Goal: Check status: Check status

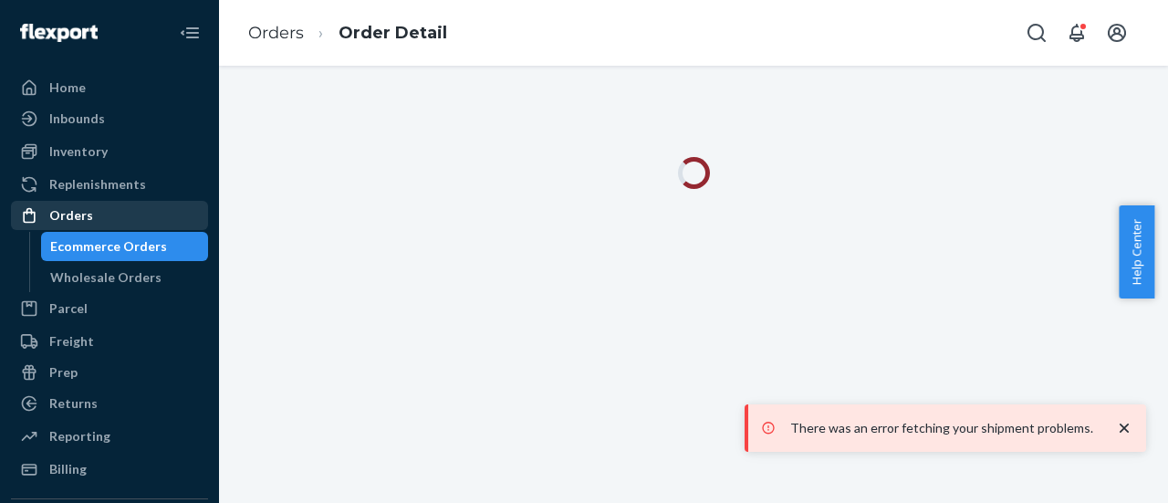
click at [114, 217] on div "Orders" at bounding box center [110, 216] width 194 height 26
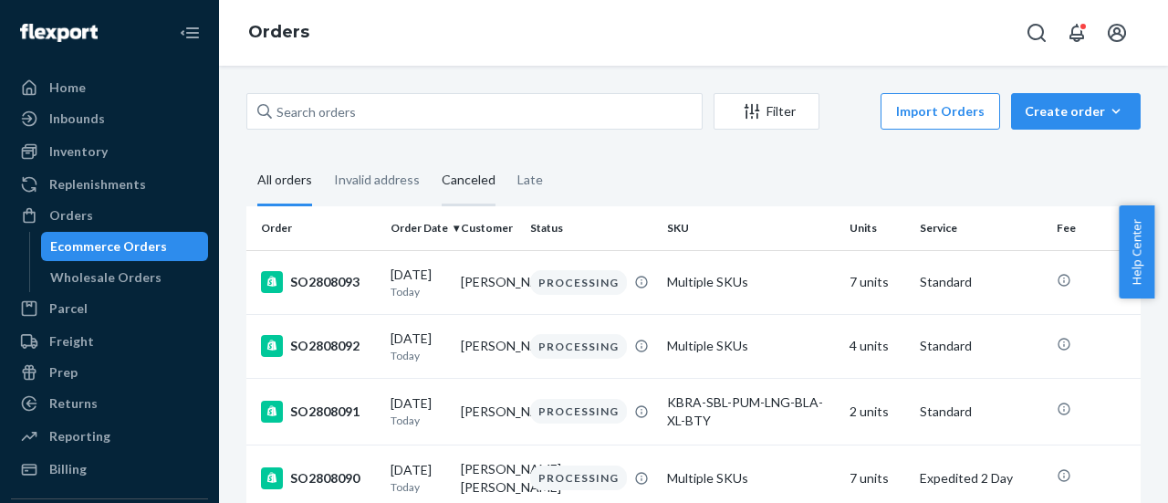
click at [442, 187] on div "Canceled" at bounding box center [469, 181] width 54 height 50
click at [431, 156] on input "Canceled" at bounding box center [431, 156] width 0 height 0
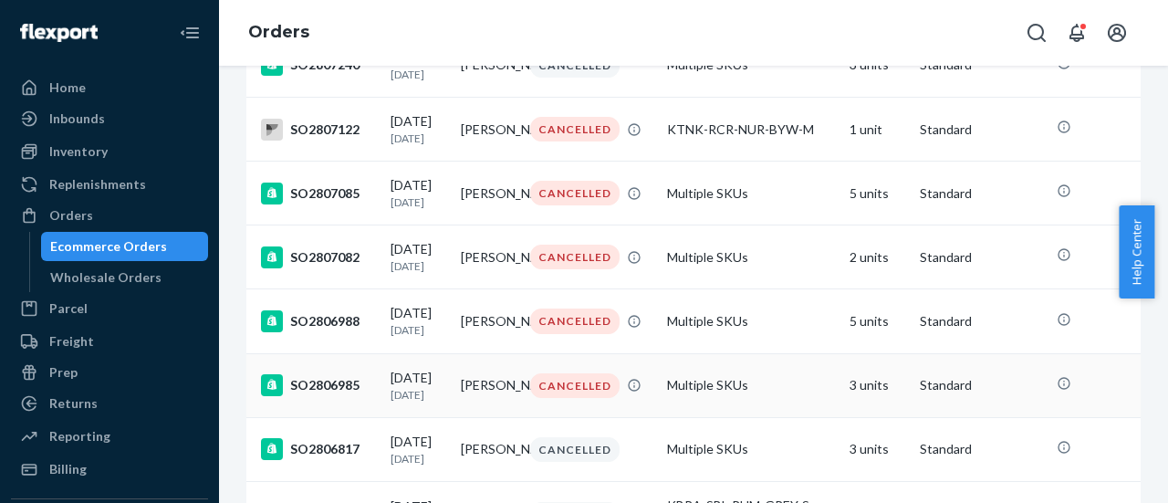
scroll to position [438, 0]
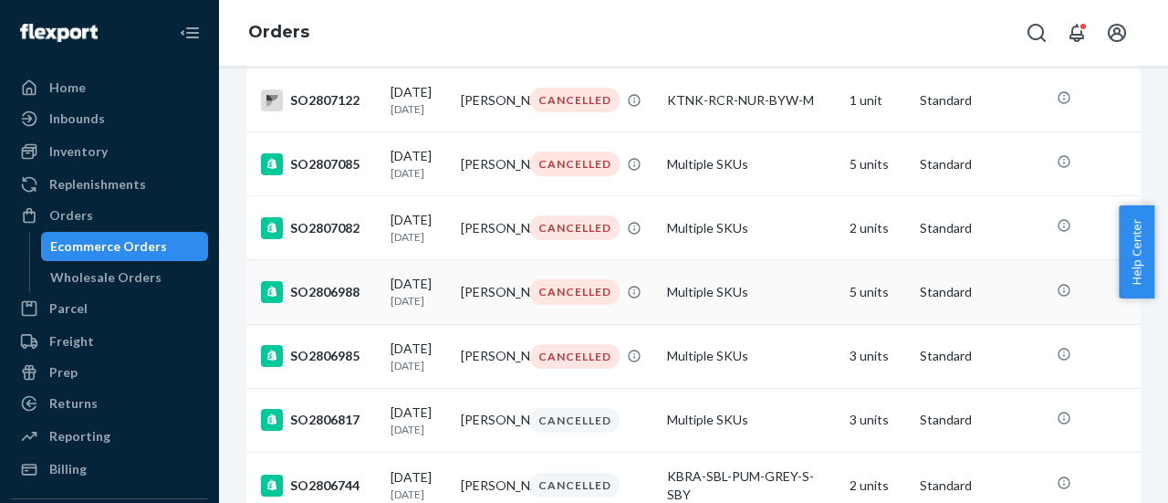
click at [330, 303] on div "SO2806988" at bounding box center [318, 292] width 115 height 22
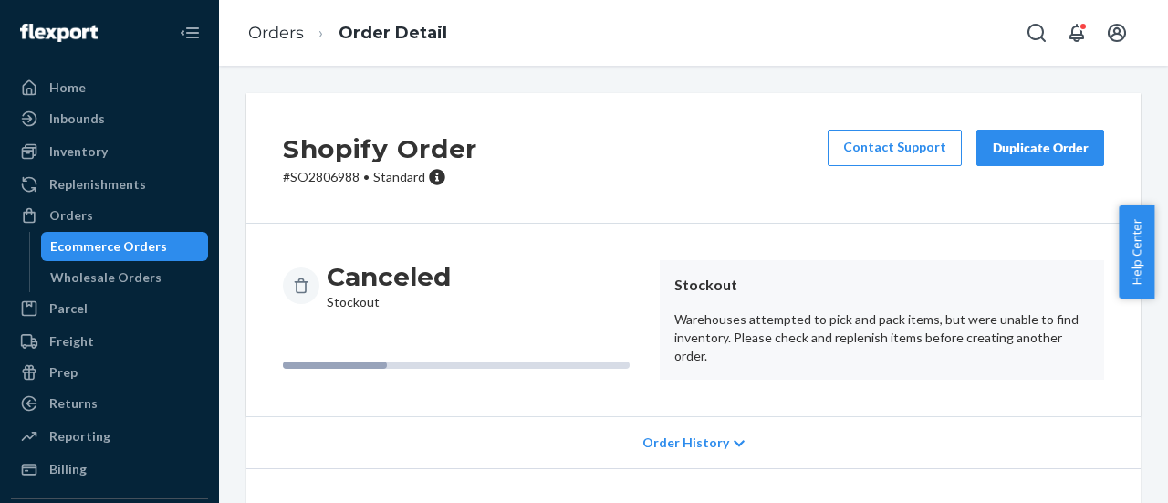
click at [329, 172] on p "# SO2806988 • Standard" at bounding box center [380, 177] width 194 height 18
copy p "SO2806988"
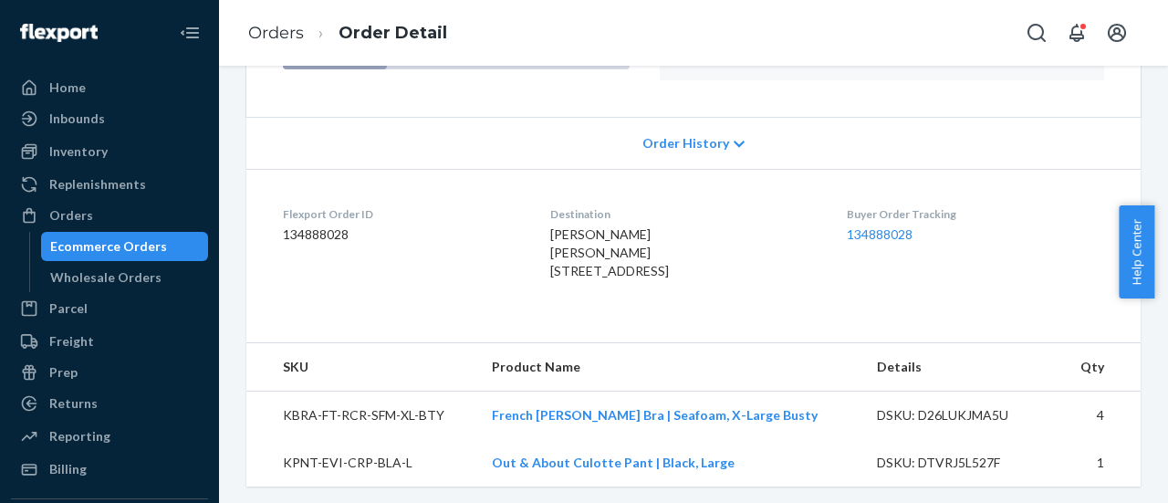
scroll to position [340, 0]
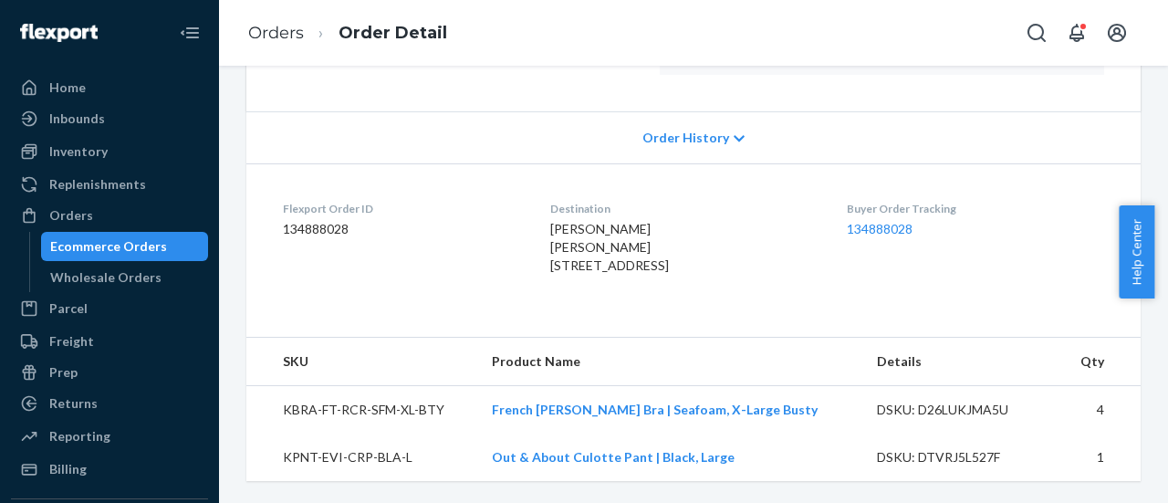
click at [388, 410] on td "KBRA-FT-RCR-SFM-XL-BTY" at bounding box center [361, 409] width 231 height 48
copy td "KBRA-FT-RCR-SFM-XL-BTY"
click at [377, 456] on td "KPNT-EVI-CRP-BLA-L" at bounding box center [361, 457] width 231 height 47
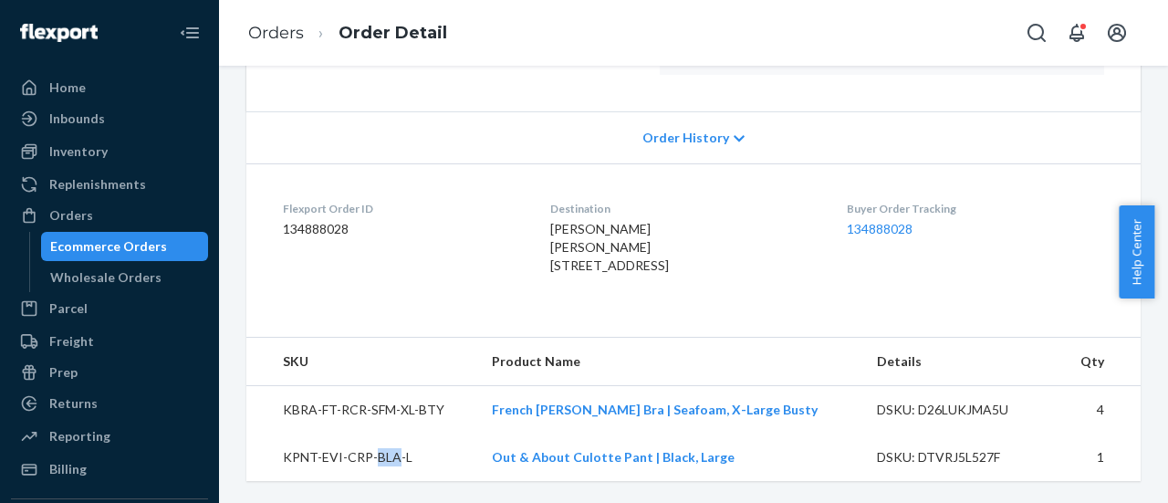
click at [377, 456] on td "KPNT-EVI-CRP-BLA-L" at bounding box center [361, 457] width 231 height 47
copy td "KPNT-EVI-CRP-BLA-L"
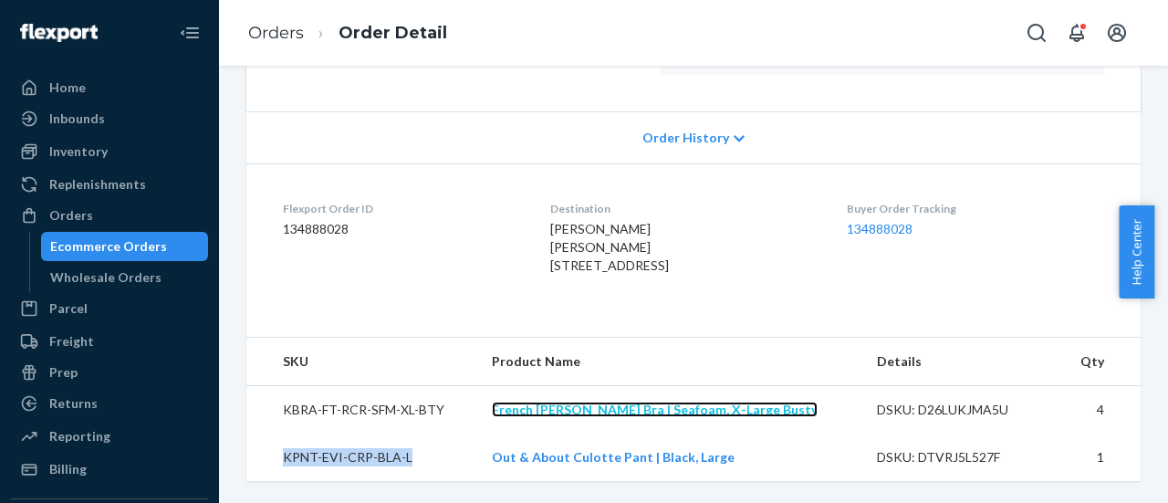
click at [649, 408] on link "French Terry Racerback Bra | Seafoam, X-Large Busty" at bounding box center [655, 410] width 326 height 16
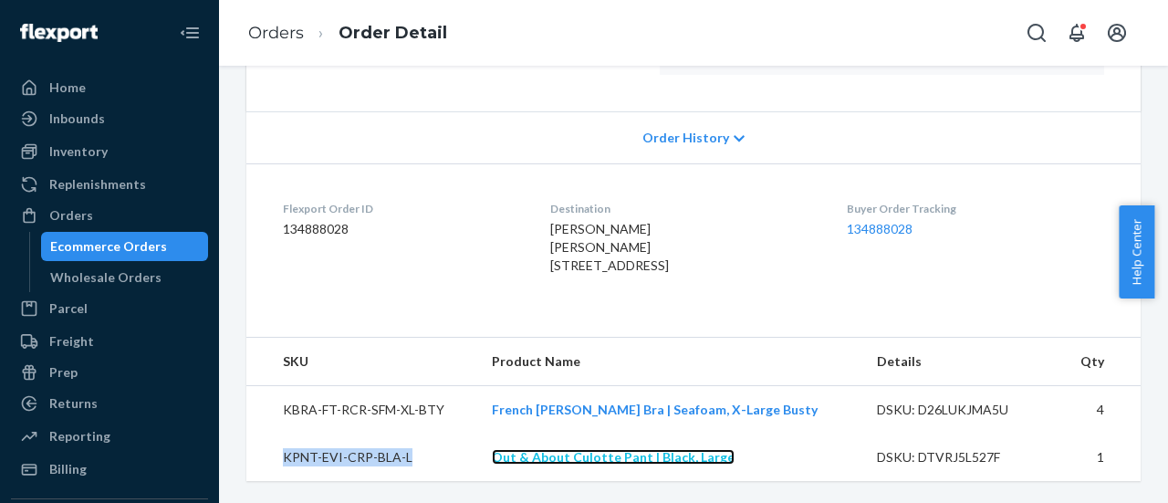
click at [627, 461] on link "Out & About Culotte Pant | Black, Large" at bounding box center [613, 457] width 243 height 16
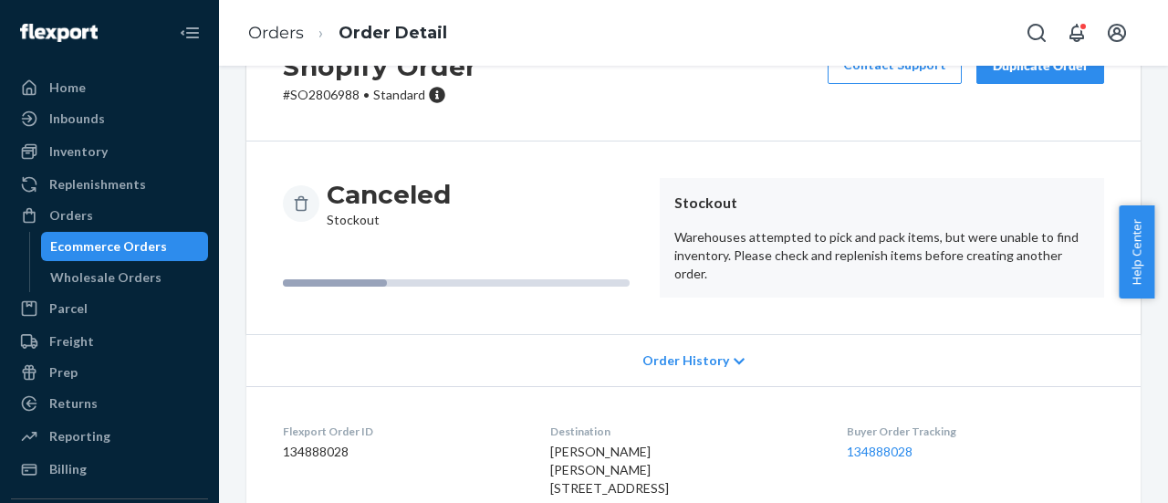
scroll to position [0, 0]
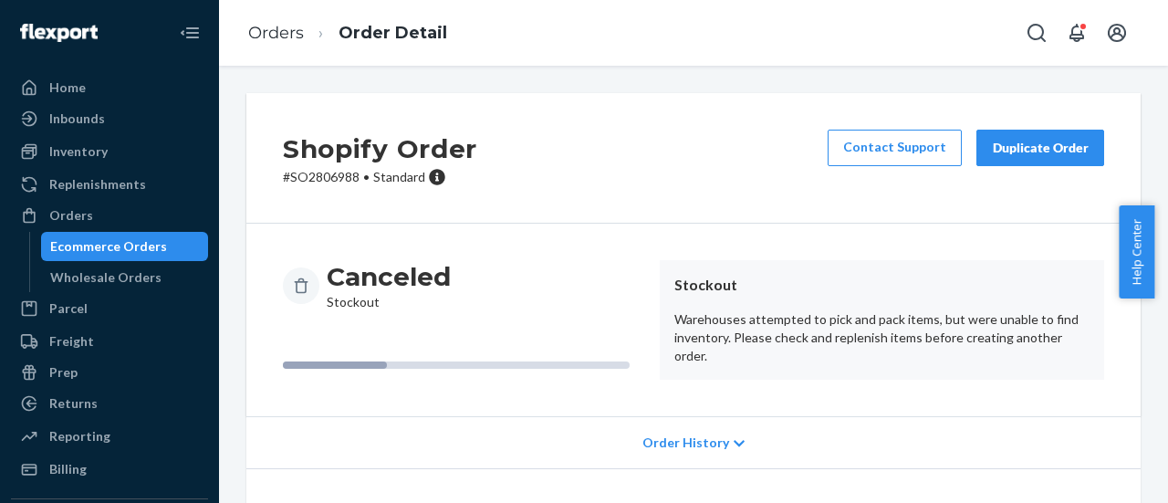
click at [325, 184] on p "# SO2806988 • Standard" at bounding box center [380, 177] width 194 height 18
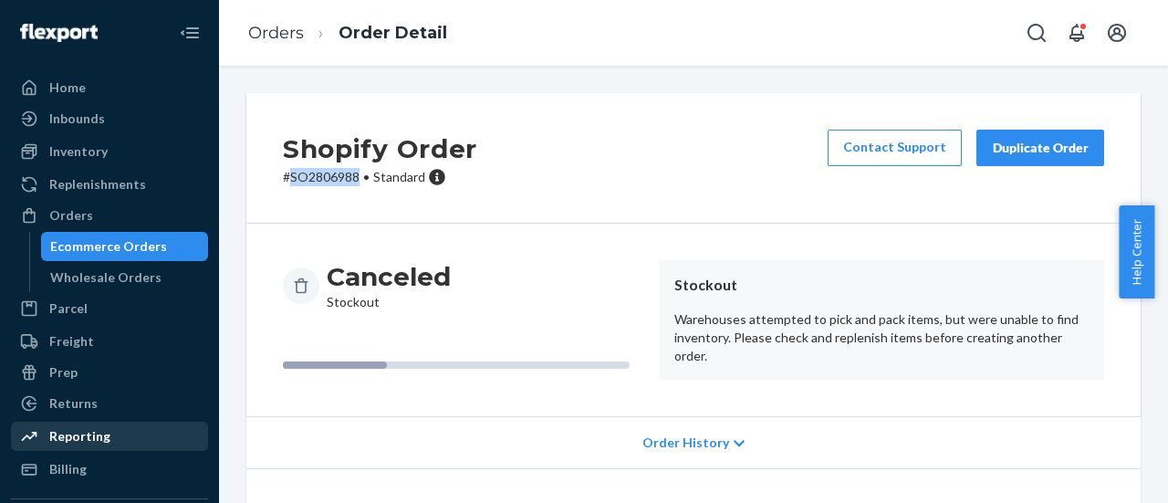
copy p "SO2806988"
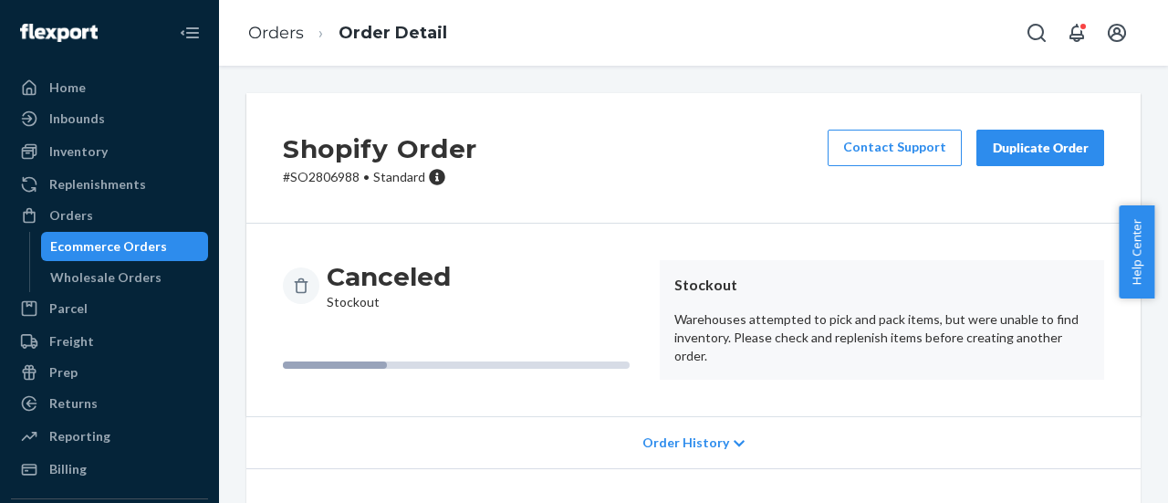
click at [328, 173] on p "# SO2806988 • Standard" at bounding box center [380, 177] width 194 height 18
copy p "SO2806988"
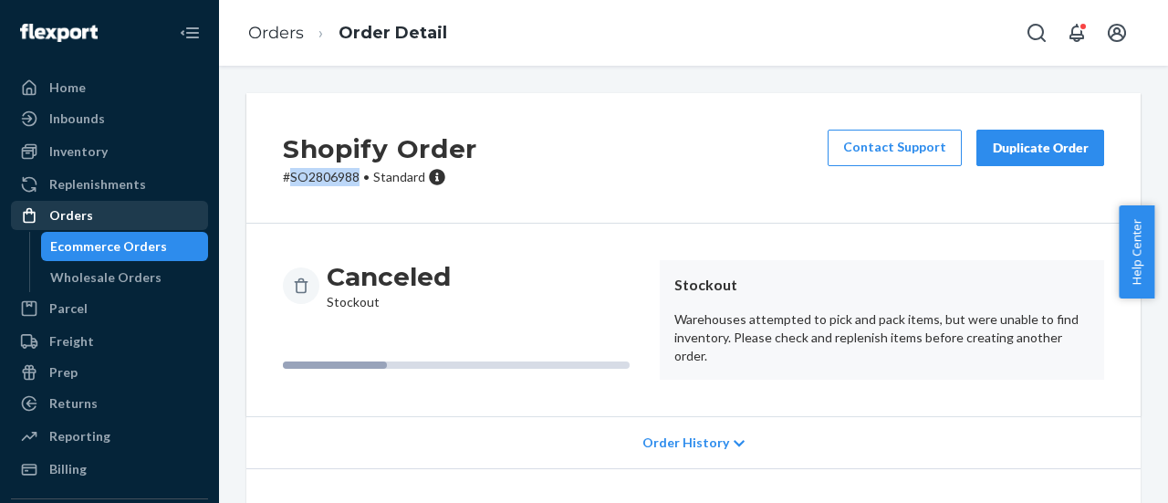
click at [89, 208] on div "Orders" at bounding box center [110, 216] width 194 height 26
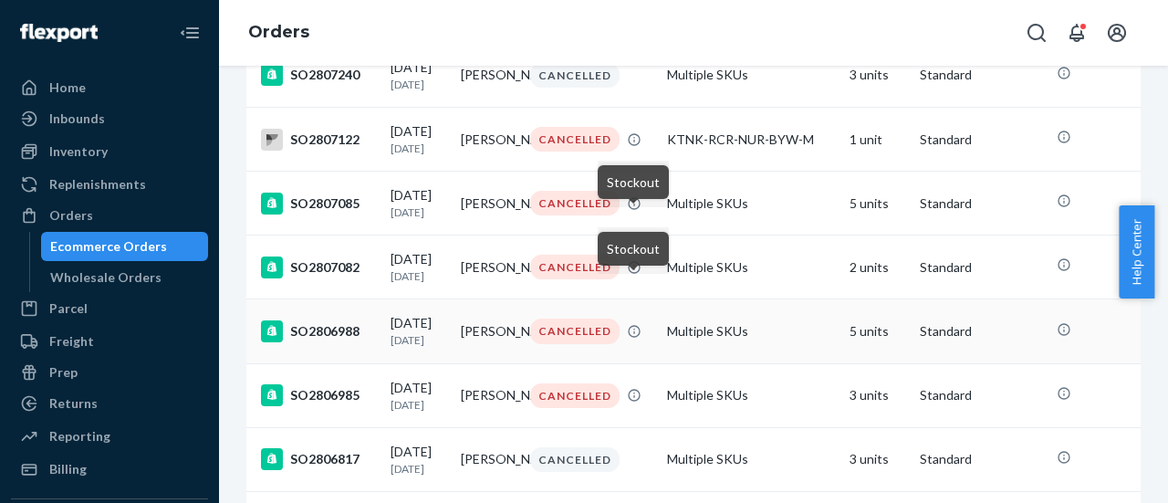
scroll to position [371, 0]
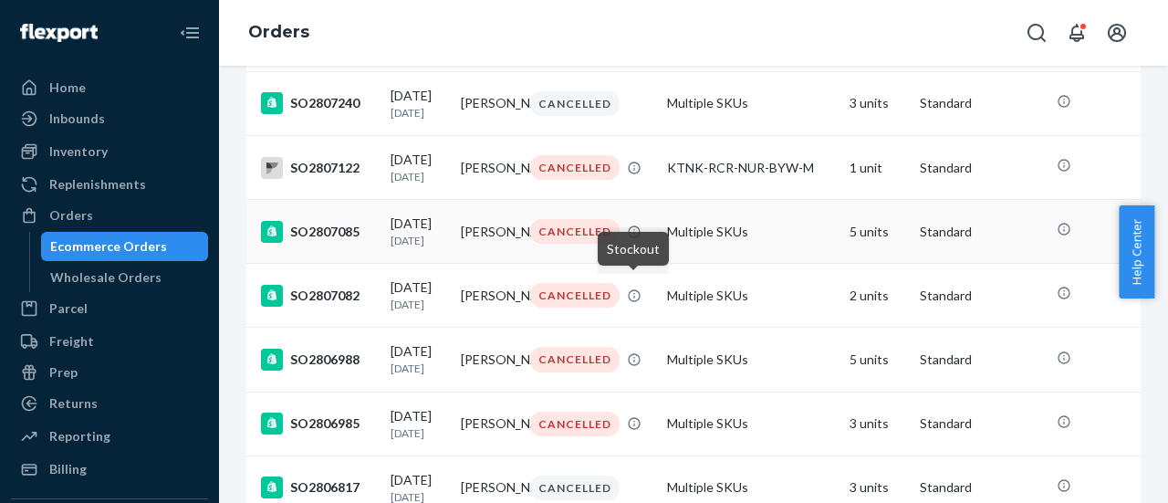
click at [342, 243] on div "SO2807085" at bounding box center [318, 232] width 115 height 22
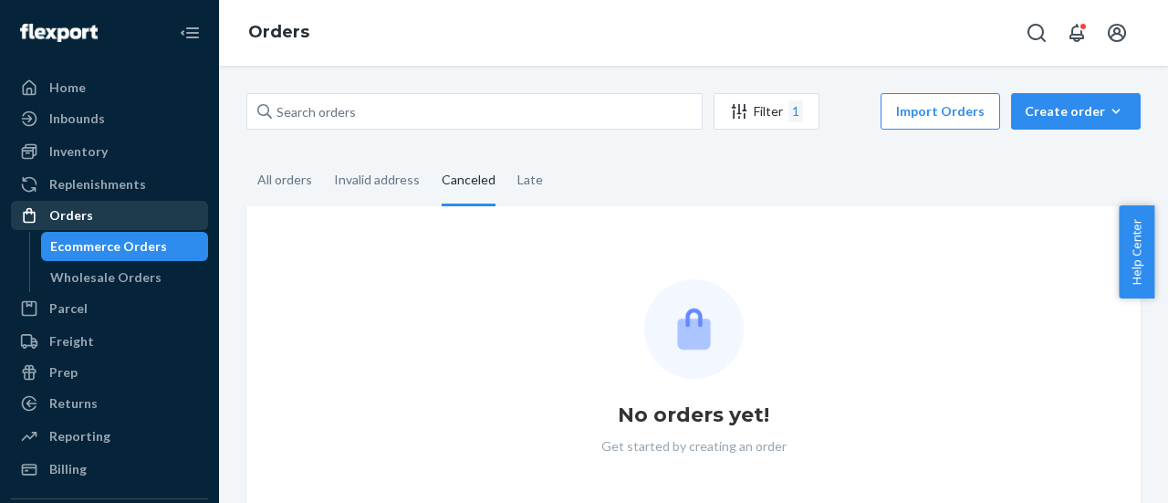
click at [131, 221] on div "Orders" at bounding box center [110, 216] width 194 height 26
click at [317, 153] on div "Filter 1 Import Orders Create order Ecommerce order Removal order All orders In…" at bounding box center [694, 318] width 922 height 450
click at [301, 174] on div "All orders" at bounding box center [284, 181] width 55 height 50
click at [246, 156] on input "All orders" at bounding box center [246, 156] width 0 height 0
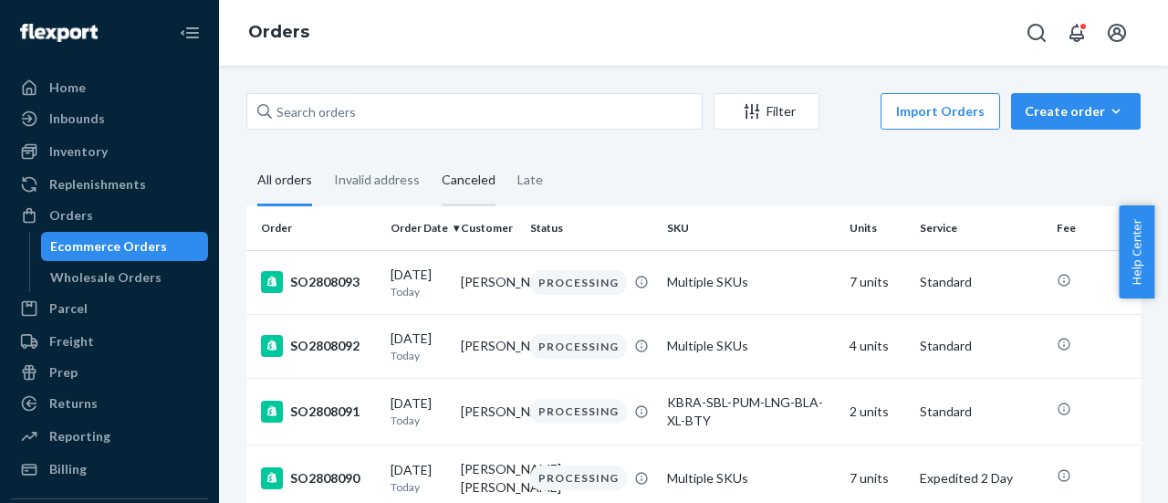
click at [478, 171] on div "Canceled" at bounding box center [469, 181] width 54 height 50
click at [431, 156] on input "Canceled" at bounding box center [431, 156] width 0 height 0
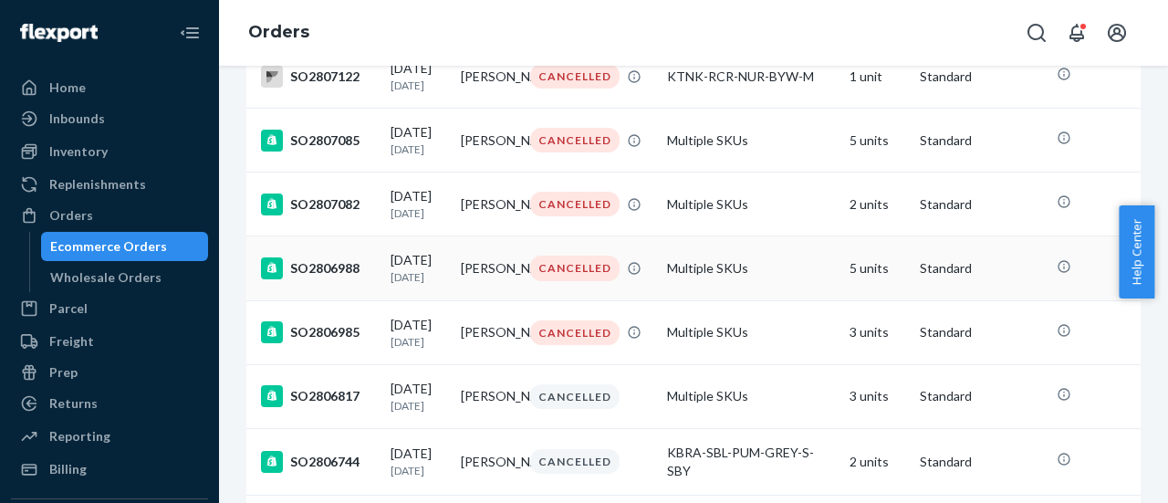
scroll to position [371, 0]
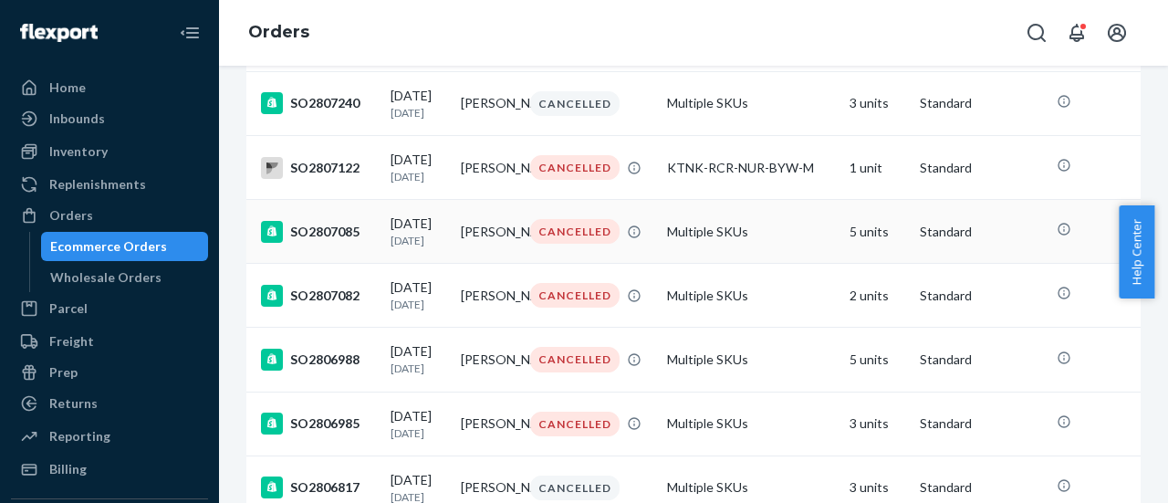
click at [326, 243] on div "SO2807085" at bounding box center [318, 232] width 115 height 22
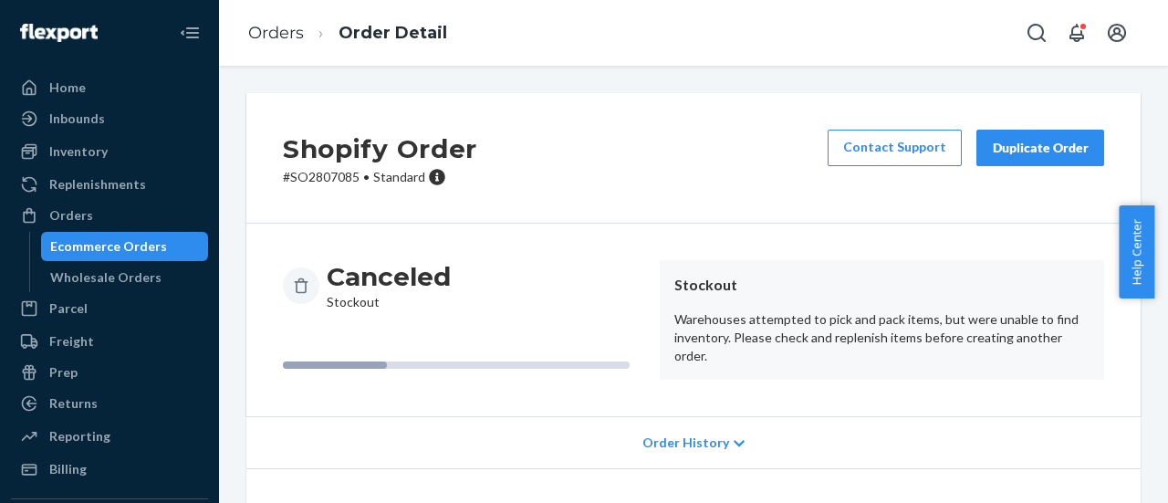
click at [322, 173] on p "# SO2807085 • Standard" at bounding box center [380, 177] width 194 height 18
copy p "SO2807085"
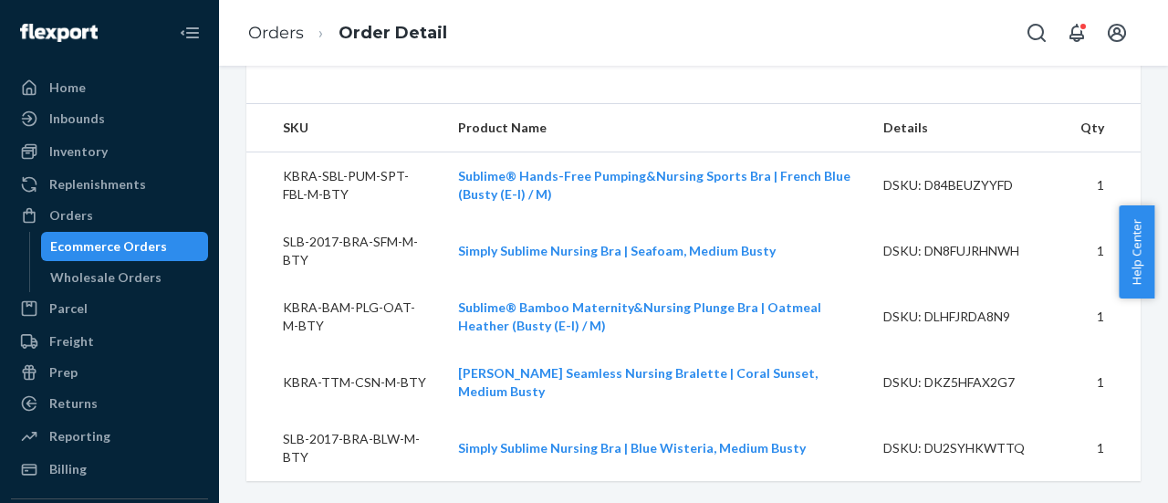
scroll to position [555, 0]
click at [325, 207] on td "KBRA-SBL-PUM-SPT-FBL-M-BTY" at bounding box center [344, 185] width 197 height 67
copy td "KBRA-SBL-PUM-SPT-FBL-M-BTY"
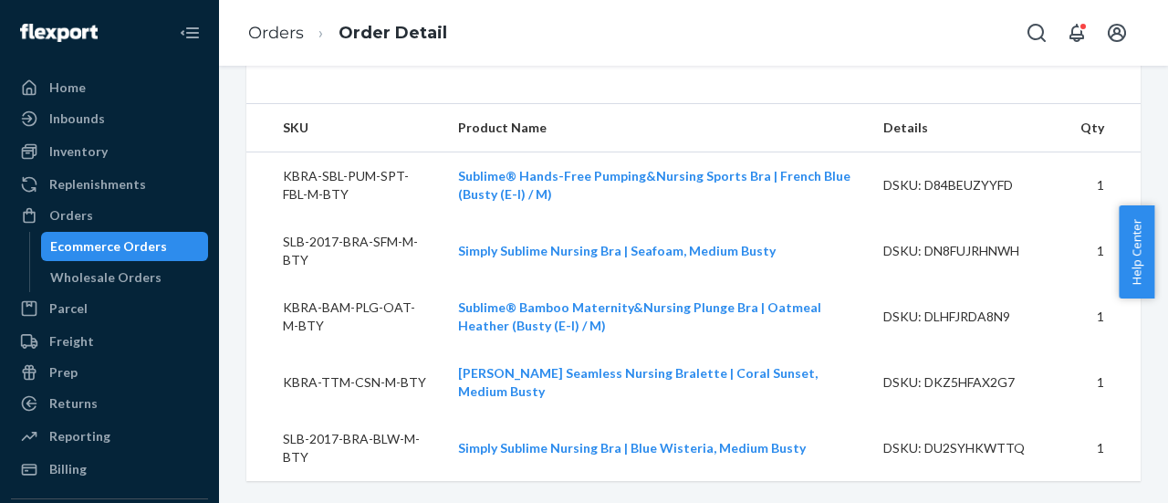
click at [382, 257] on td "SLB-2017-BRA-SFM-M-BTY" at bounding box center [344, 251] width 197 height 66
copy td "SLB-2017-BRA-SFM-M-BTY"
click at [378, 322] on td "KBRA-BAM-PLG-OAT-M-BTY" at bounding box center [344, 317] width 197 height 66
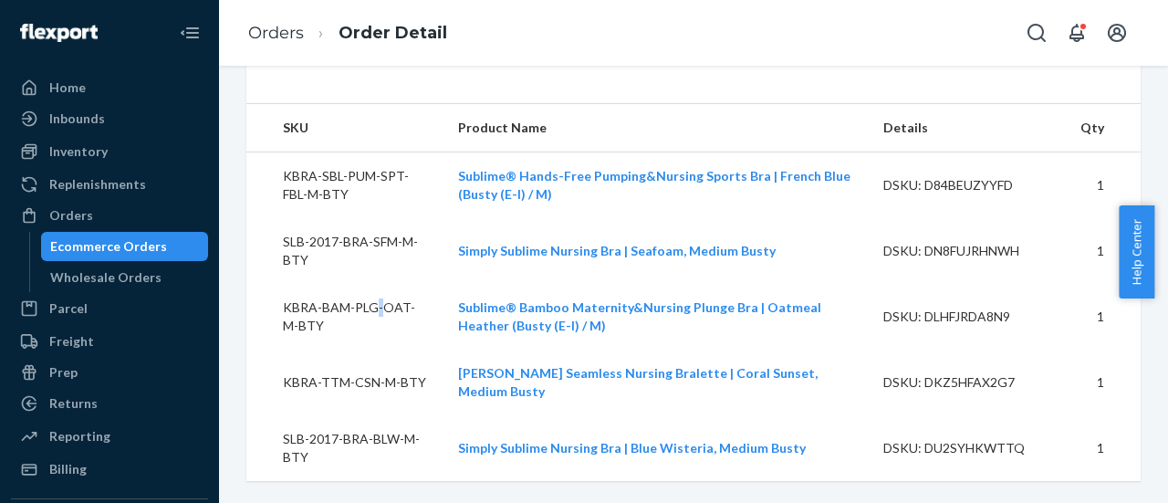
click at [378, 322] on td "KBRA-BAM-PLG-OAT-M-BTY" at bounding box center [344, 317] width 197 height 66
copy td "KBRA-BAM-PLG-OAT-M-BTY"
click at [316, 391] on td "KBRA-TTM-CSN-M-BTY" at bounding box center [344, 383] width 197 height 66
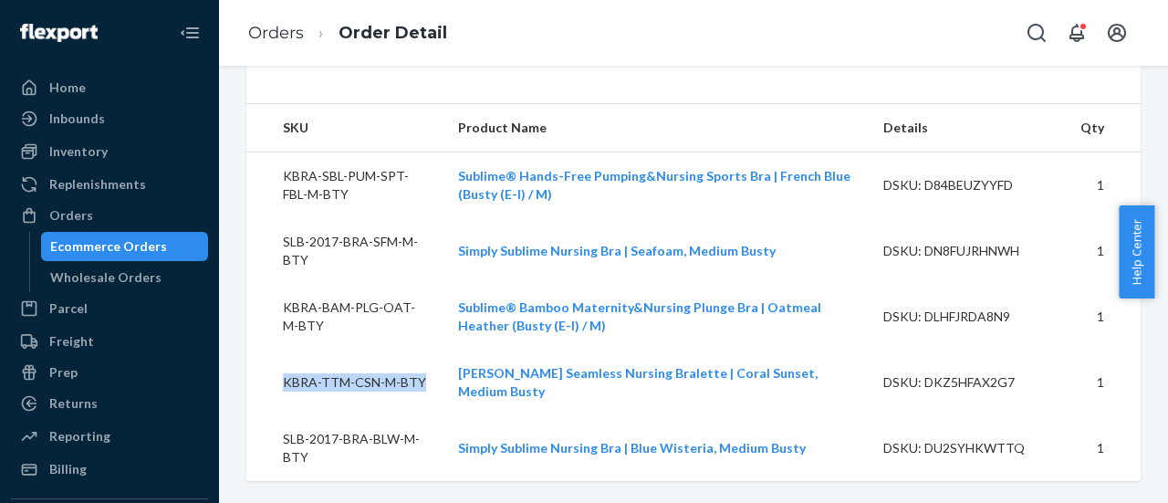
click at [316, 391] on td "KBRA-TTM-CSN-M-BTY" at bounding box center [344, 383] width 197 height 66
copy td "KBRA-TTM-CSN-M-BTY"
click at [342, 447] on td "SLB-2017-BRA-BLW-M-BTY" at bounding box center [344, 448] width 197 height 66
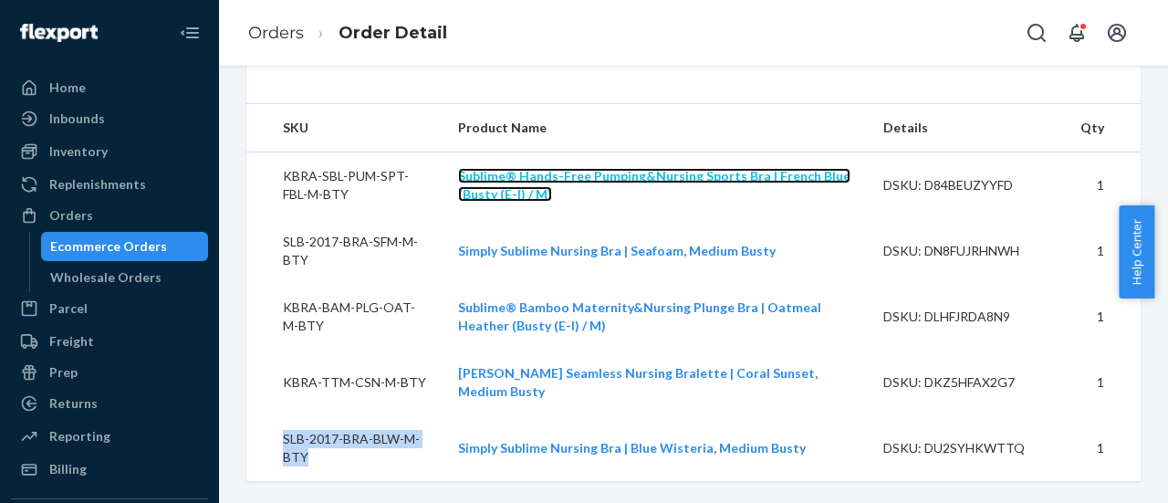
click at [630, 198] on link "Sublime® Hands-Free Pumping&Nursing Sports Bra | French Blue (Busty (E-I) / M)" at bounding box center [654, 185] width 393 height 34
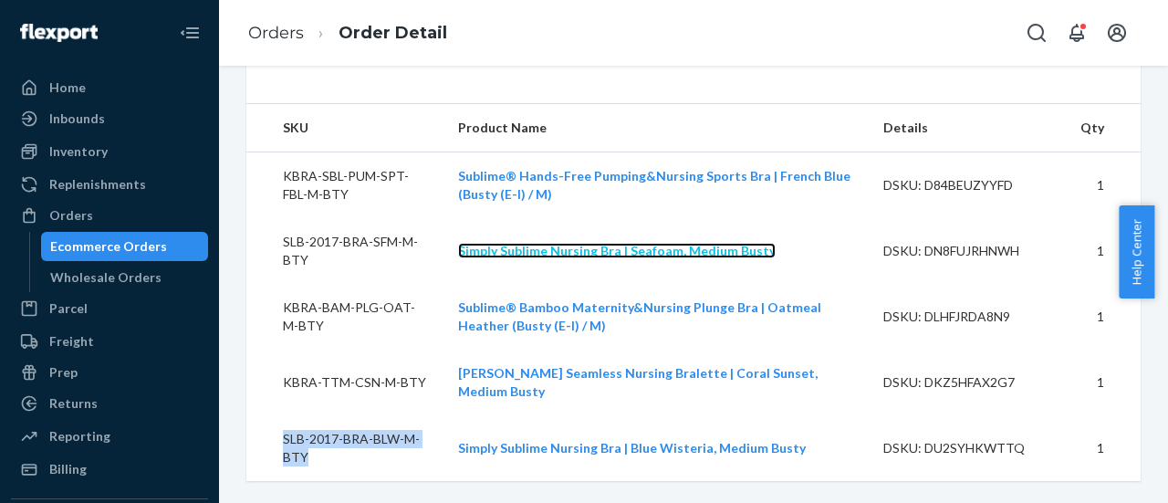
click at [637, 258] on link "Simply Sublime Nursing Bra | Seafoam, Medium Busty" at bounding box center [617, 251] width 318 height 16
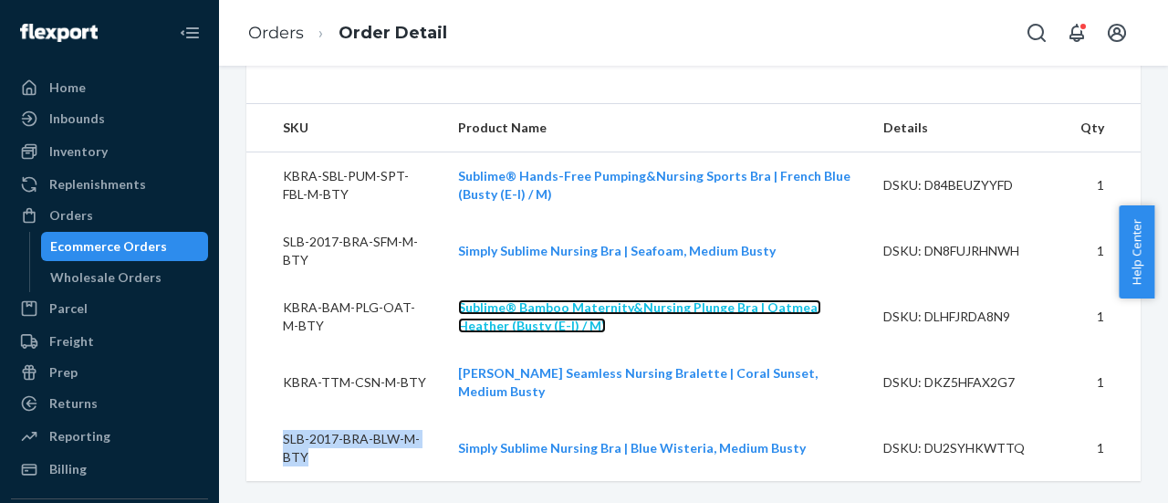
click at [644, 325] on link "Sublime® Bamboo Maternity&Nursing Plunge Bra | Oatmeal Heather (Busty (E-I) / M)" at bounding box center [639, 316] width 363 height 34
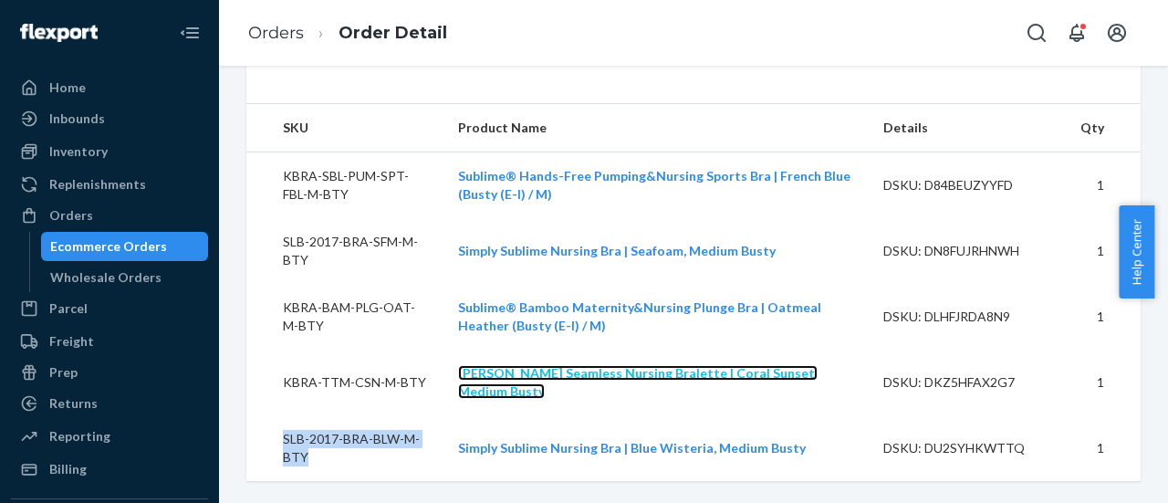
click at [650, 388] on link "Tatum Seamless Nursing Bralette | Coral Sunset, Medium Busty" at bounding box center [638, 382] width 360 height 34
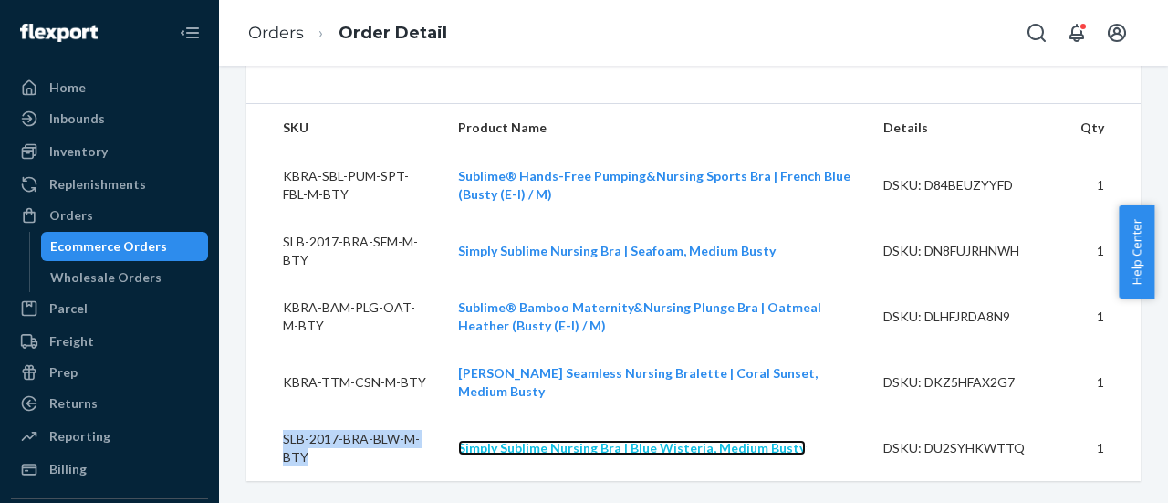
click at [644, 451] on link "Simply Sublime Nursing Bra | Blue Wisteria, Medium Busty" at bounding box center [632, 448] width 348 height 16
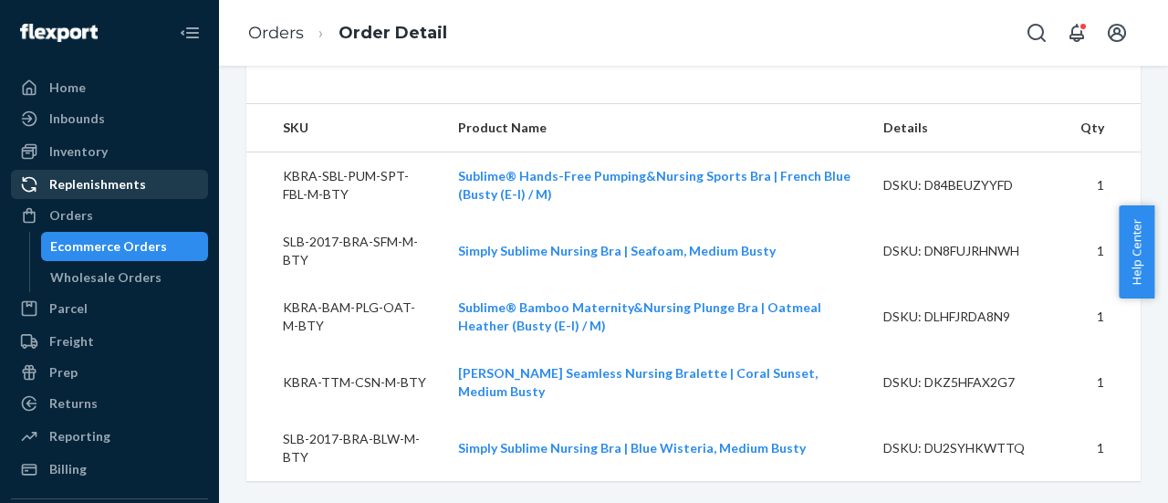
drag, startPoint x: 79, startPoint y: 218, endPoint x: 162, endPoint y: 170, distance: 96.1
click at [79, 217] on div "Orders" at bounding box center [71, 215] width 44 height 18
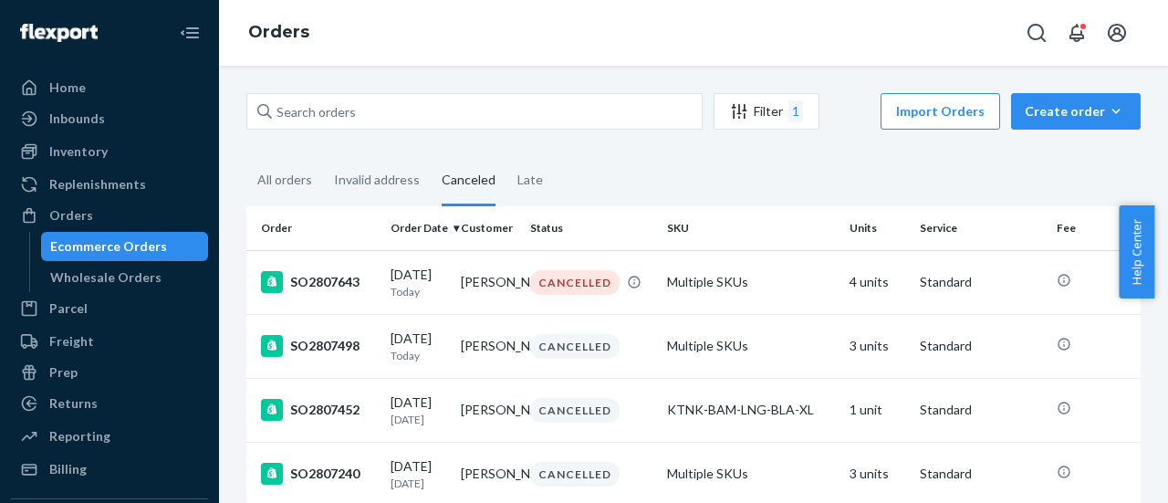
scroll to position [330, 0]
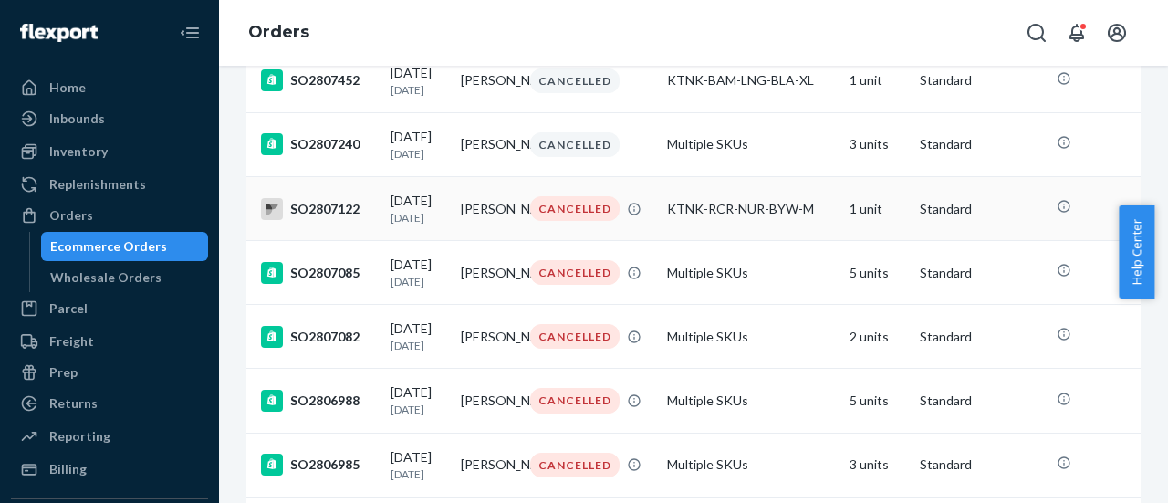
click at [334, 212] on div "SO2807122" at bounding box center [318, 209] width 115 height 22
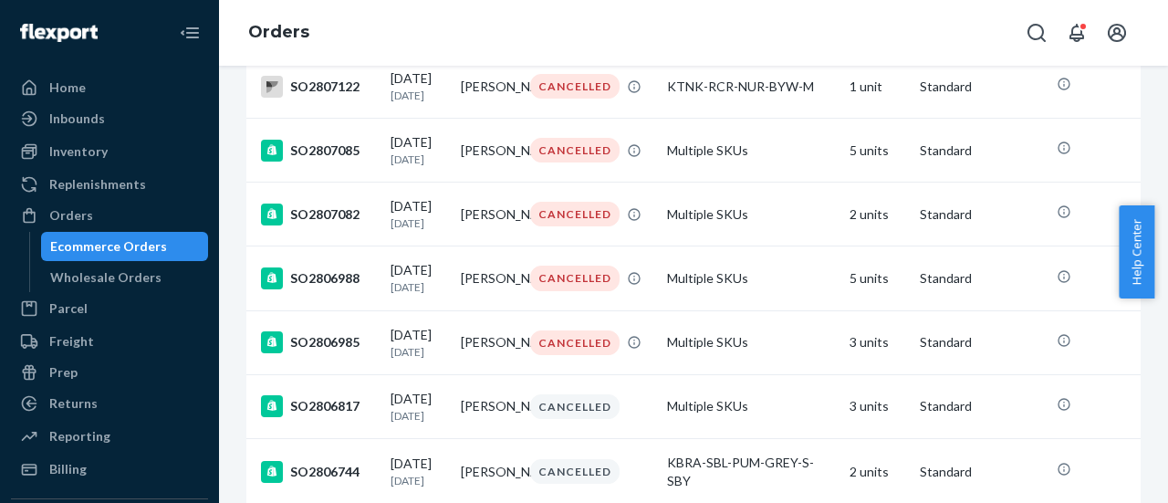
scroll to position [456, 0]
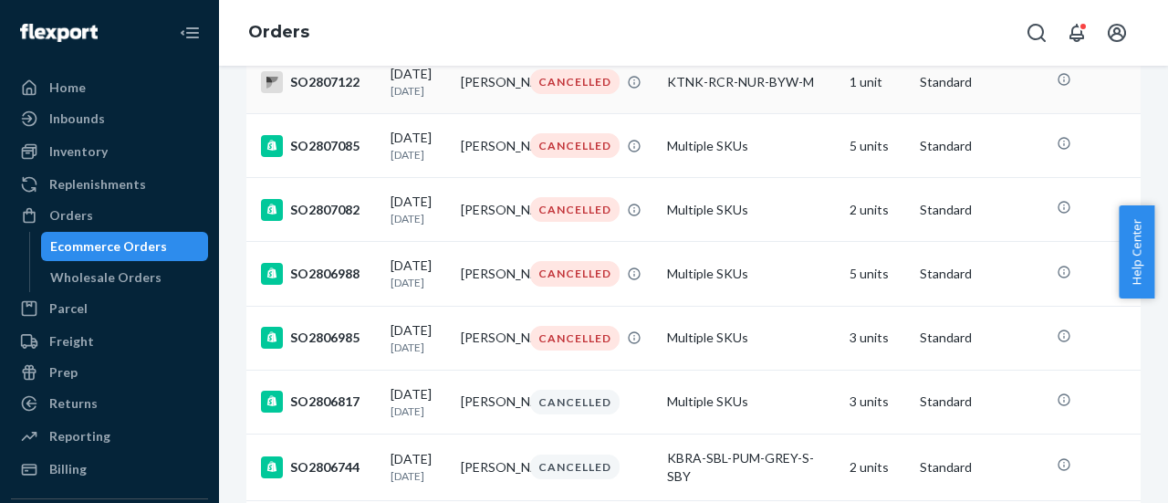
click at [323, 92] on div "SO2807122" at bounding box center [318, 82] width 115 height 22
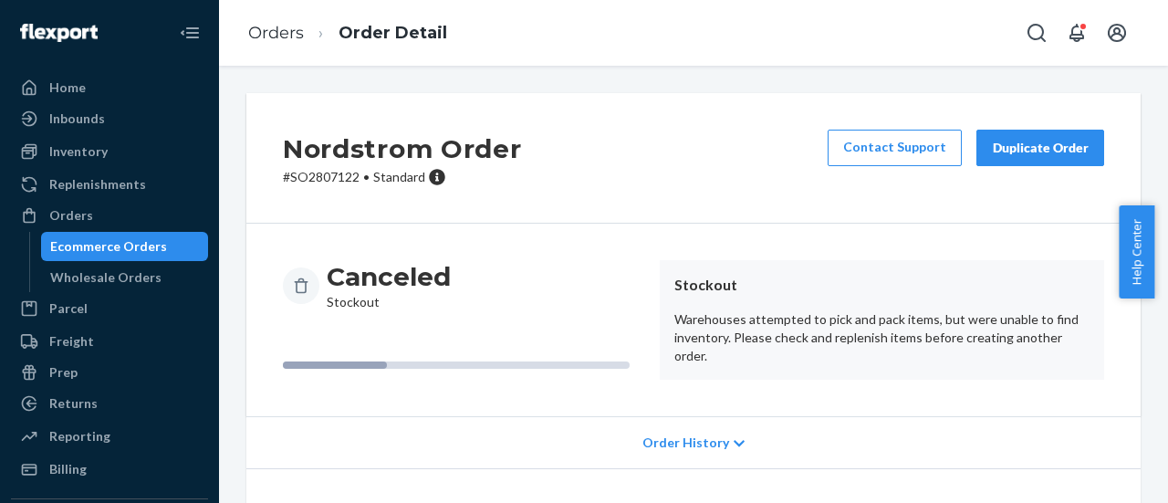
click at [334, 183] on p "# SO2807122 • Standard" at bounding box center [402, 177] width 239 height 18
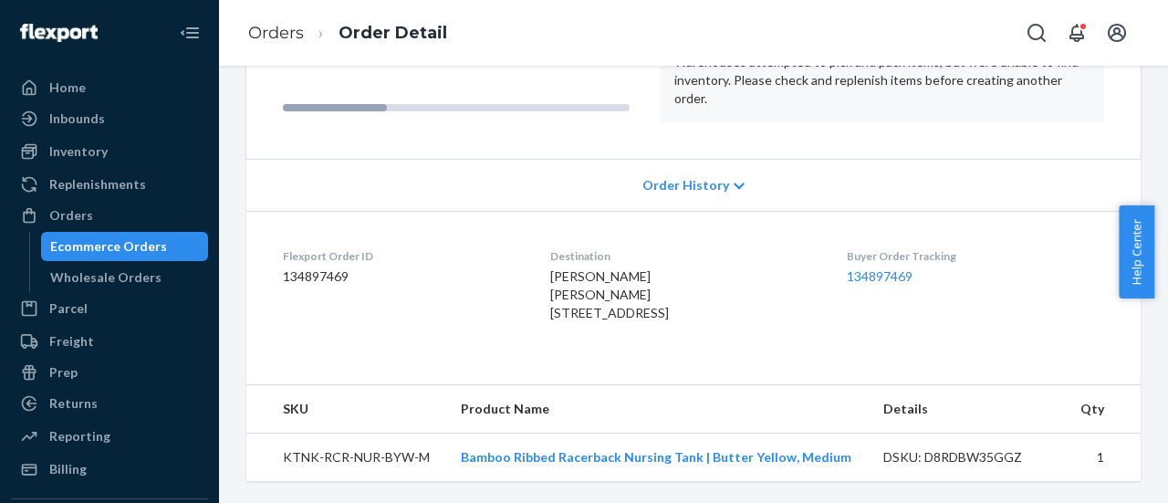
scroll to position [292, 0]
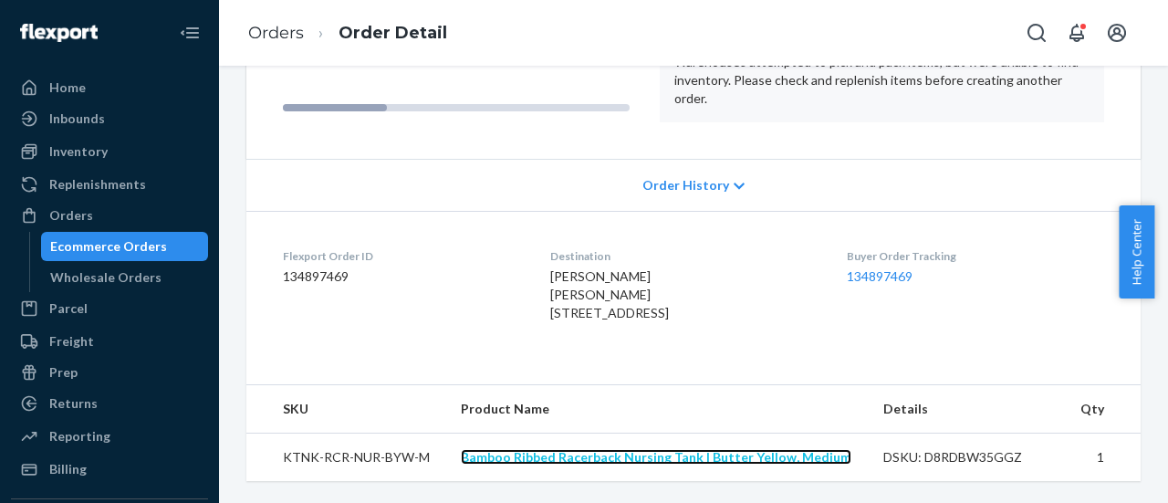
click at [550, 457] on link "Bamboo Ribbed Racerback Nursing Tank | Butter Yellow, Medium" at bounding box center [656, 457] width 391 height 16
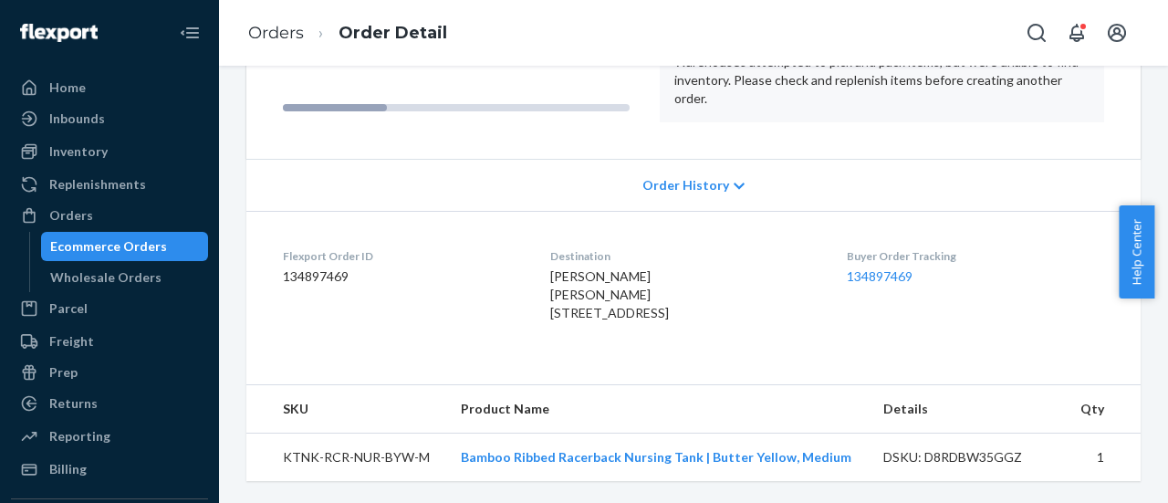
click at [331, 459] on td "KTNK-RCR-NUR-BYW-M" at bounding box center [346, 457] width 200 height 48
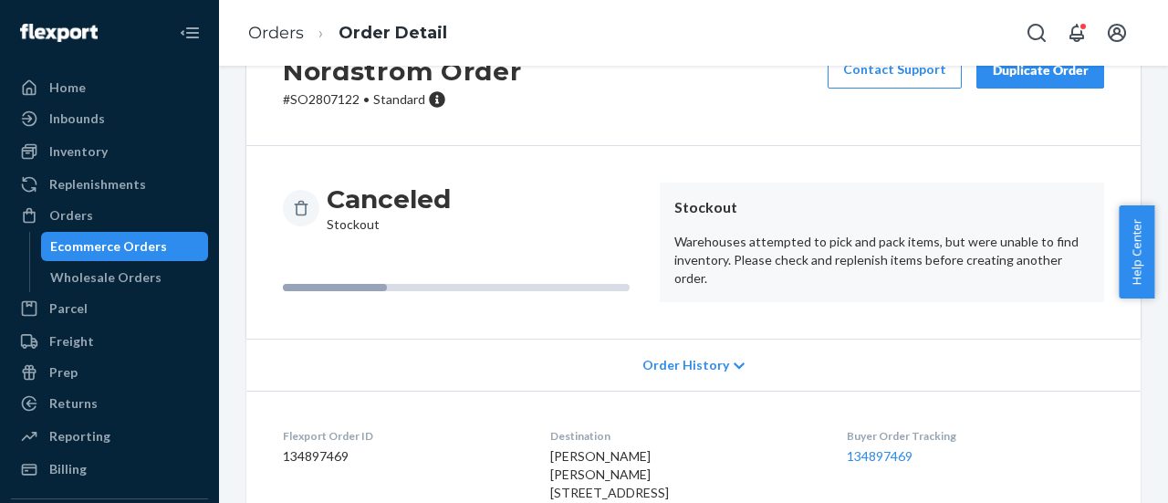
scroll to position [0, 0]
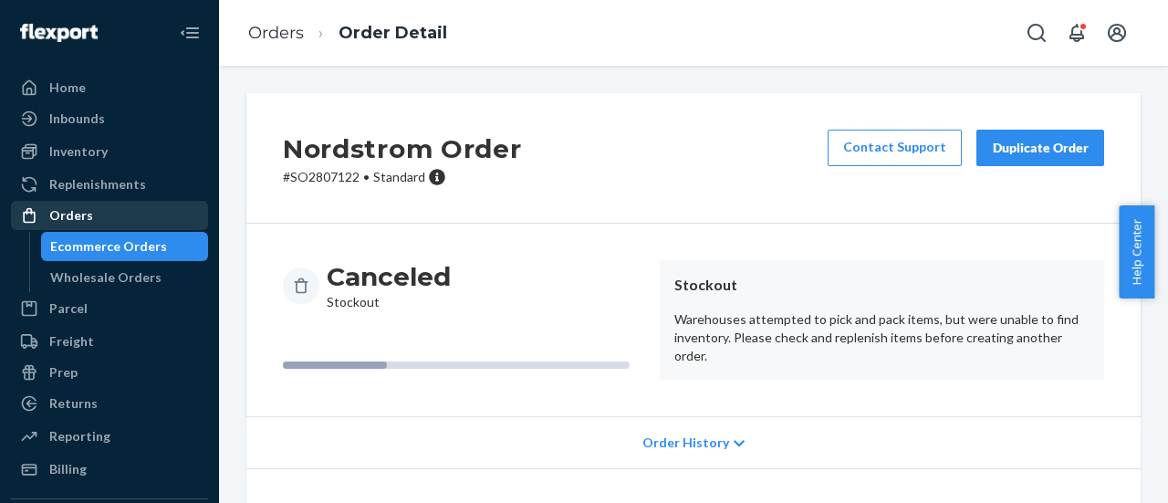
click at [84, 216] on div "Orders" at bounding box center [71, 215] width 44 height 18
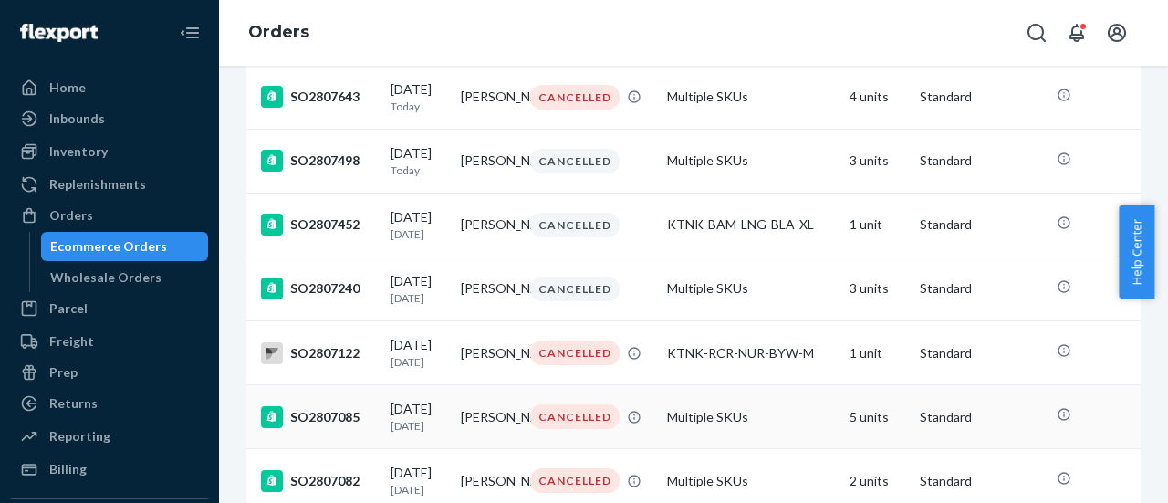
scroll to position [80, 0]
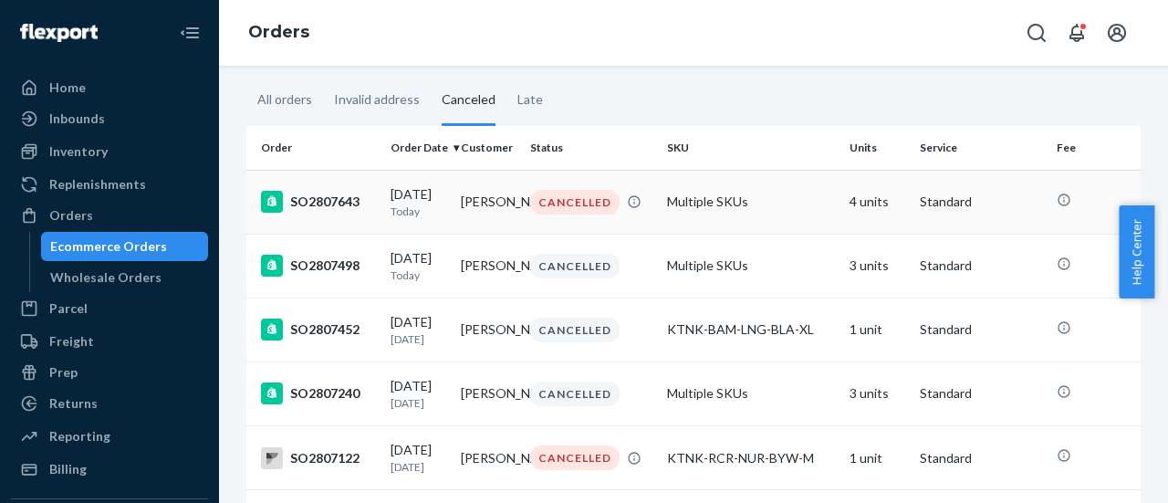
click at [344, 200] on div "SO2807643" at bounding box center [318, 202] width 115 height 22
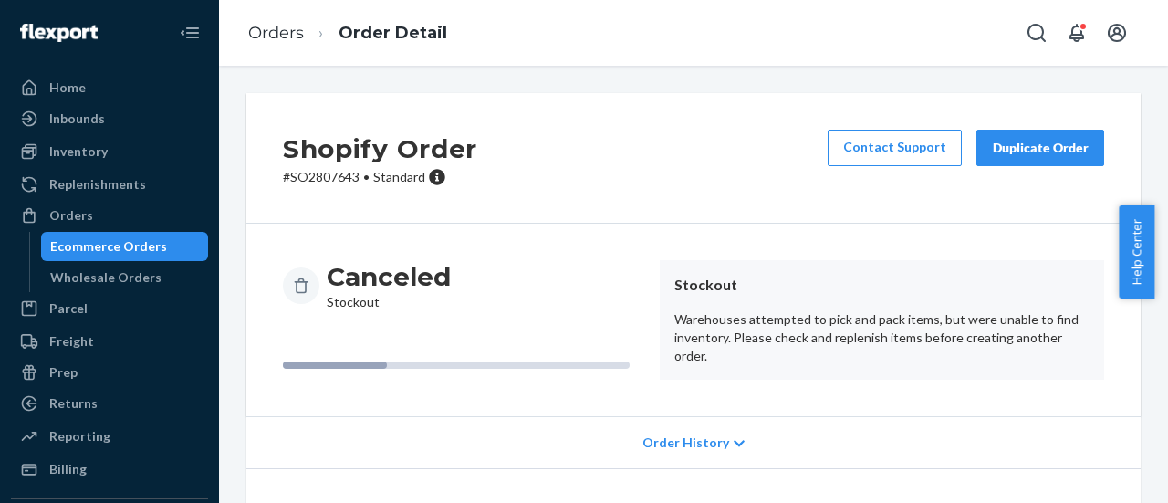
click at [351, 174] on p "# SO2807643 • Standard" at bounding box center [380, 177] width 194 height 18
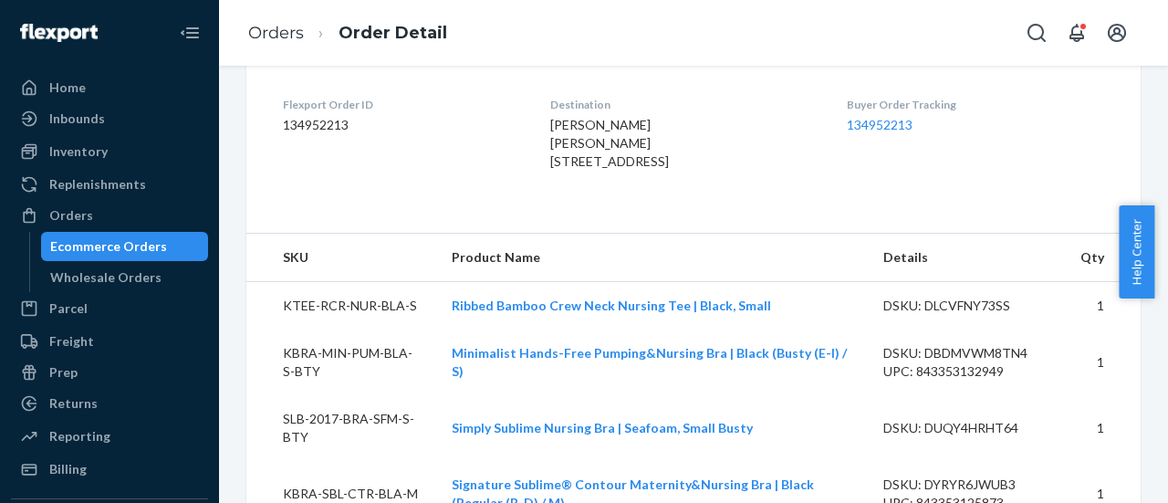
scroll to position [508, 0]
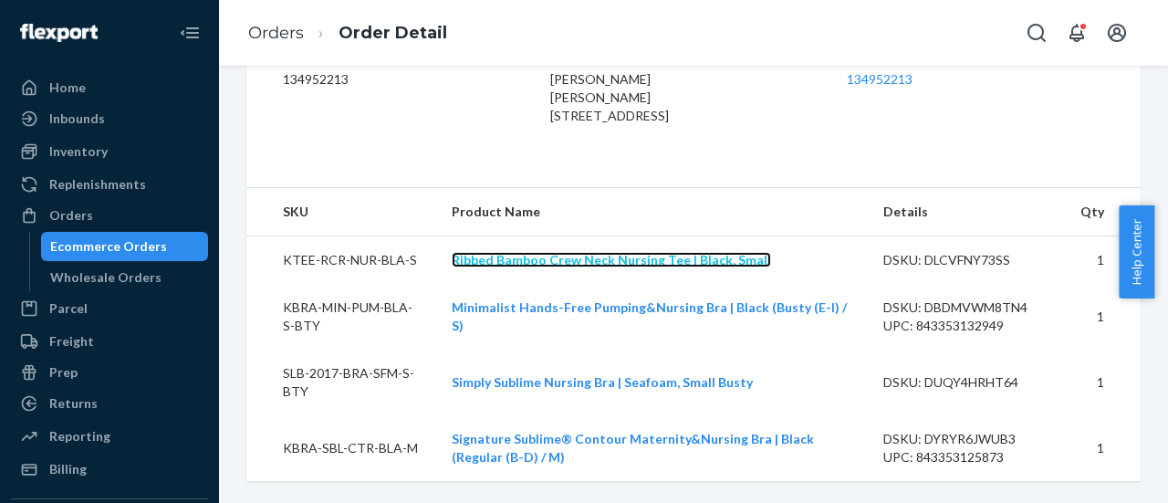
click at [586, 260] on link "Ribbed Bamboo Crew Neck Nursing Tee | Black, Small" at bounding box center [611, 260] width 319 height 16
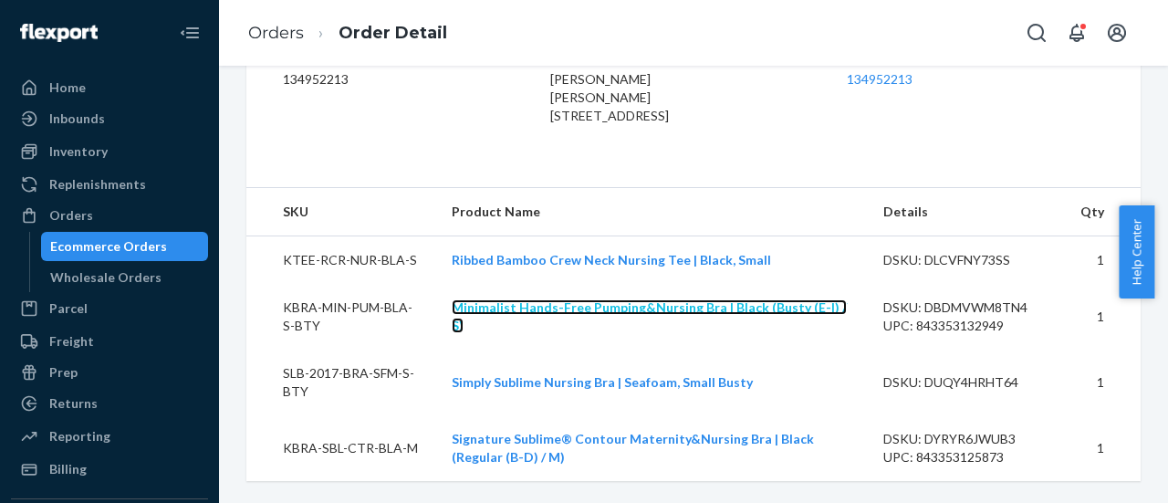
click at [596, 318] on link "Minimalist Hands-Free Pumping&Nursing Bra | Black (Busty (E-I) / S)" at bounding box center [649, 316] width 395 height 34
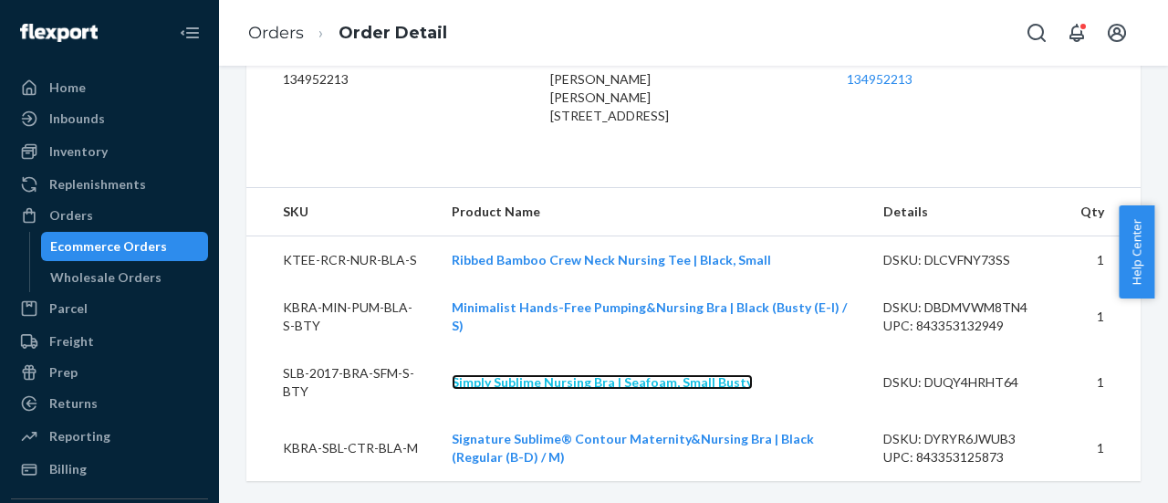
click at [601, 381] on link "Simply Sublime Nursing Bra | Seafoam, Small Busty" at bounding box center [602, 382] width 301 height 16
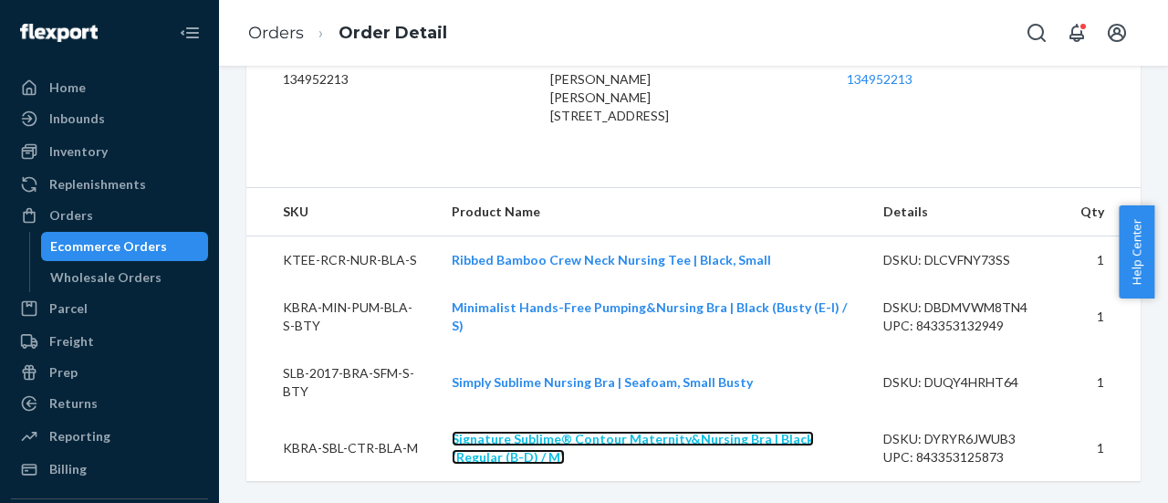
click at [601, 441] on link "Signature Sublime® Contour Maternity&Nursing Bra | Black (Regular (B-D) / M)" at bounding box center [633, 448] width 362 height 34
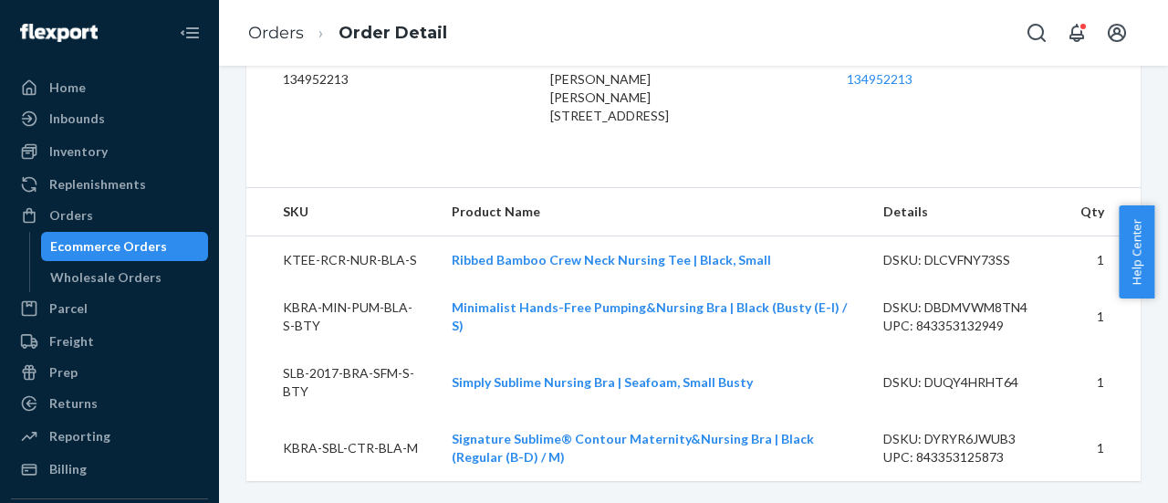
click at [355, 254] on td "KTEE-RCR-NUR-BLA-S" at bounding box center [341, 260] width 191 height 48
click at [382, 309] on td "KBRA-MIN-PUM-BLA-S-BTY" at bounding box center [341, 317] width 191 height 66
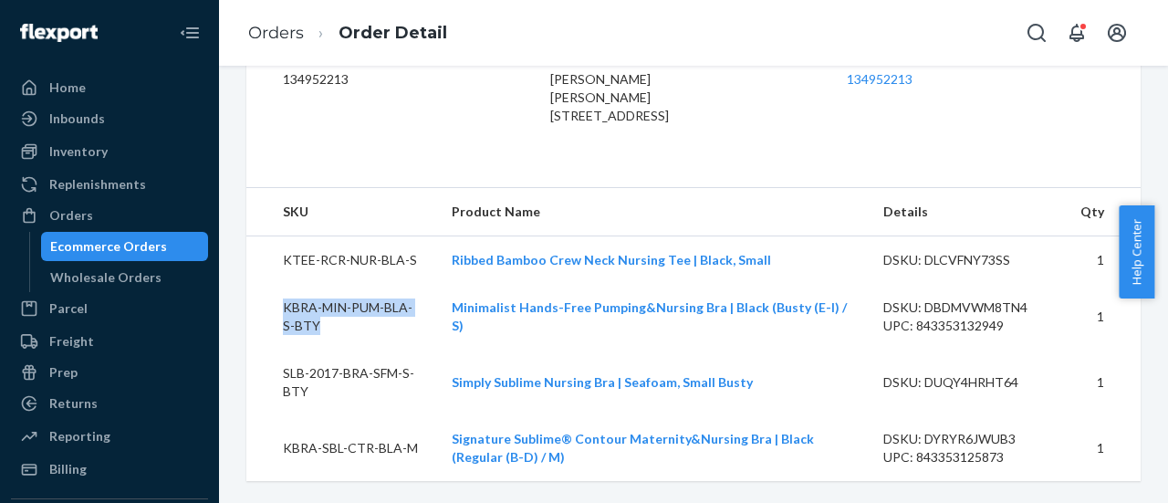
click at [382, 309] on td "KBRA-MIN-PUM-BLA-S-BTY" at bounding box center [341, 317] width 191 height 66
click at [358, 379] on td "SLB-2017-BRA-SFM-S-BTY" at bounding box center [341, 383] width 191 height 66
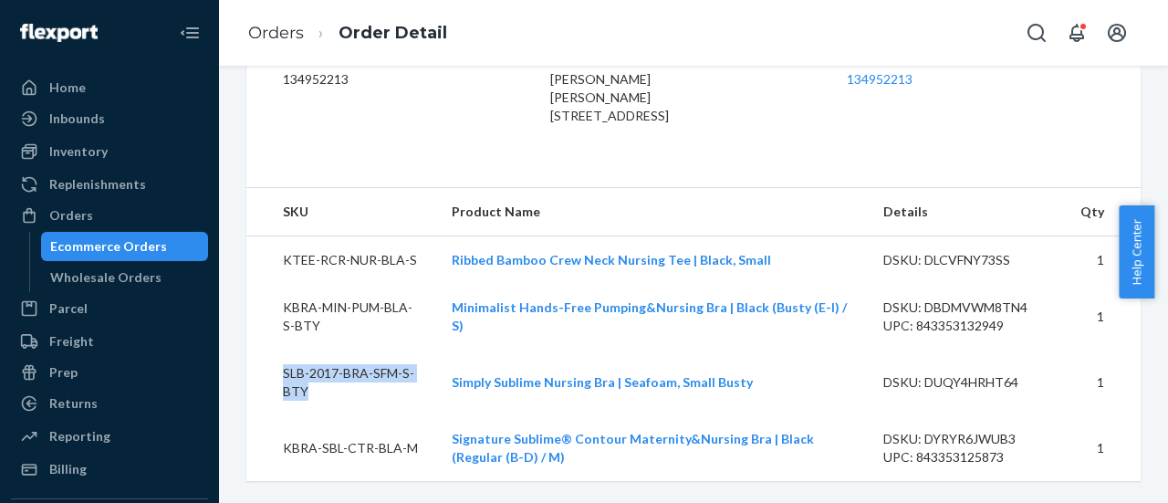
click at [358, 379] on td "SLB-2017-BRA-SFM-S-BTY" at bounding box center [341, 383] width 191 height 66
click at [370, 454] on td "KBRA-SBL-CTR-BLA-M" at bounding box center [341, 448] width 191 height 66
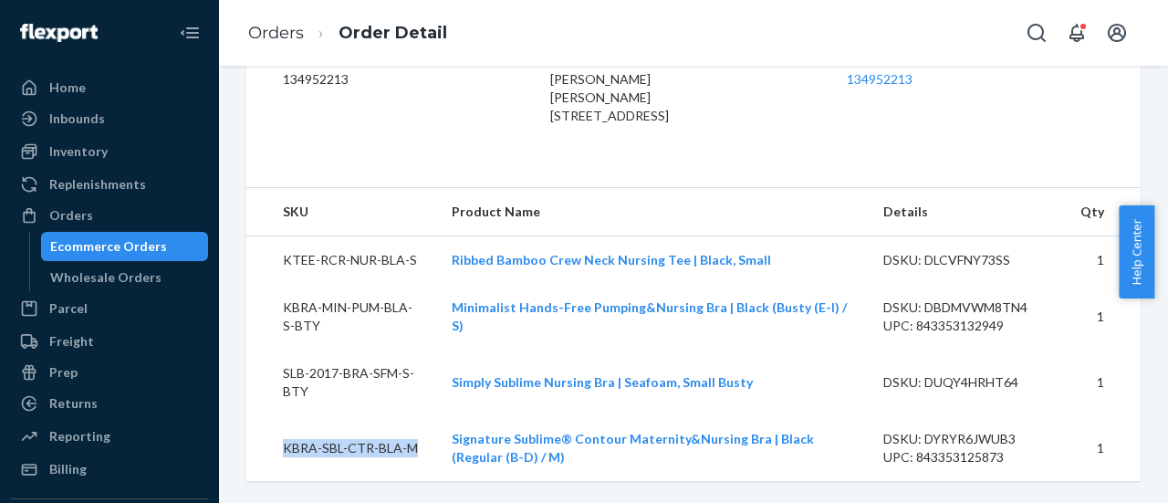
click at [370, 454] on td "KBRA-SBL-CTR-BLA-M" at bounding box center [341, 448] width 191 height 66
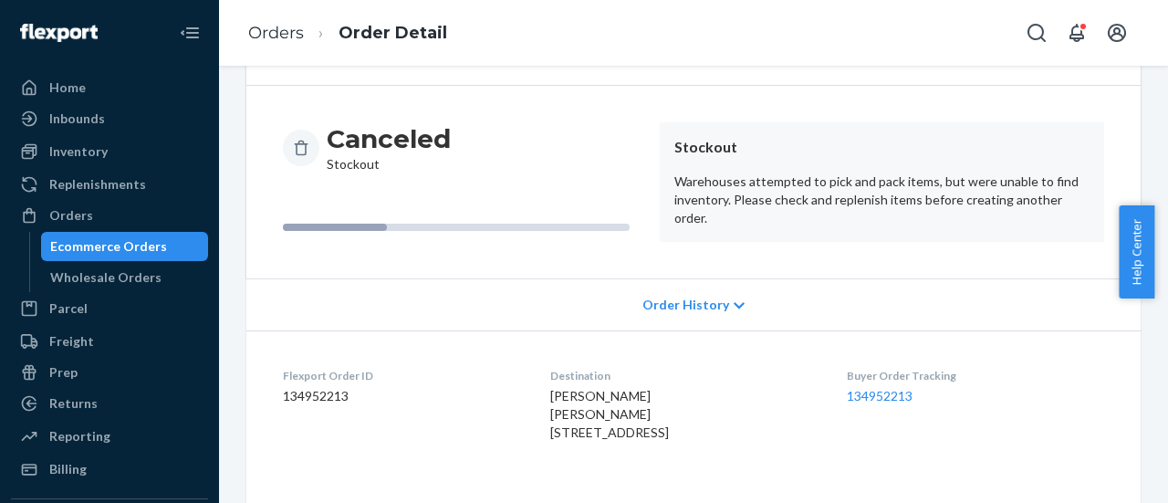
scroll to position [0, 0]
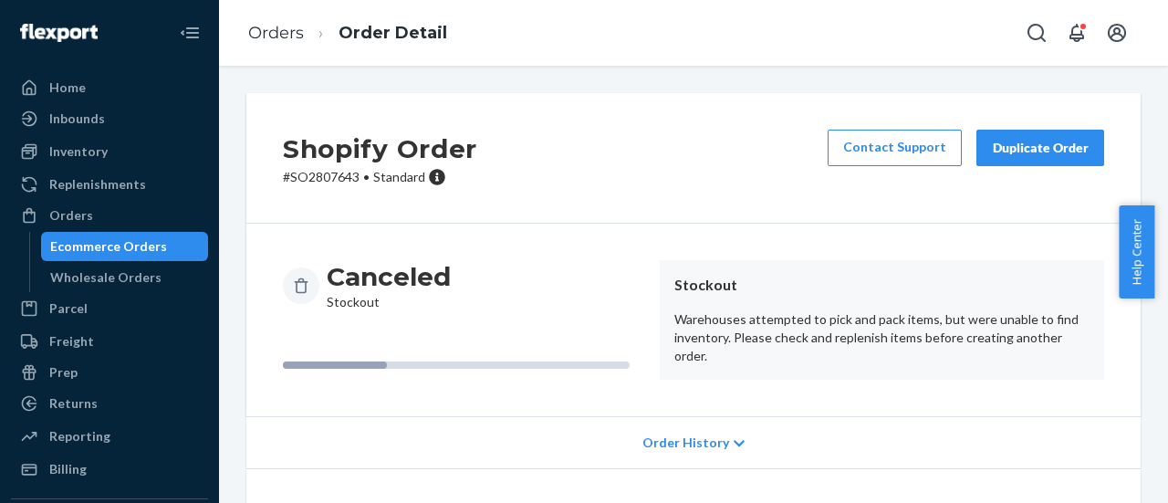
click at [331, 173] on p "# SO2807643 • Standard" at bounding box center [380, 177] width 194 height 18
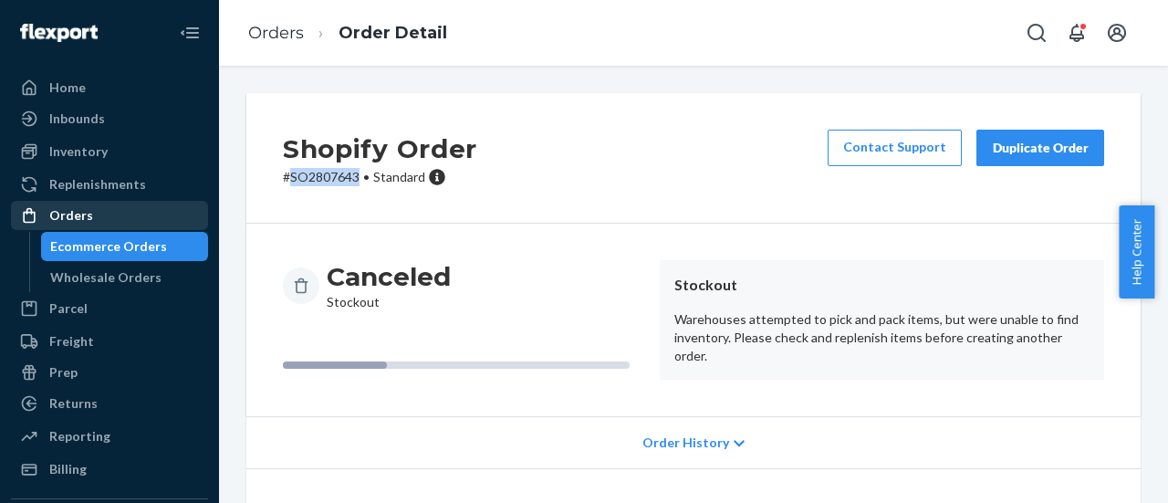
click at [104, 221] on div "Orders" at bounding box center [110, 216] width 194 height 26
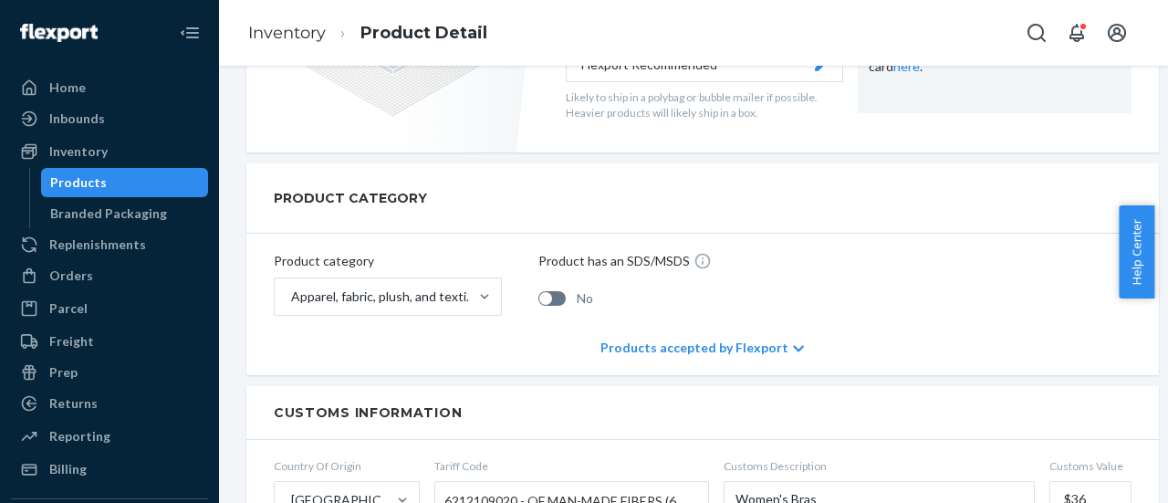
scroll to position [91, 0]
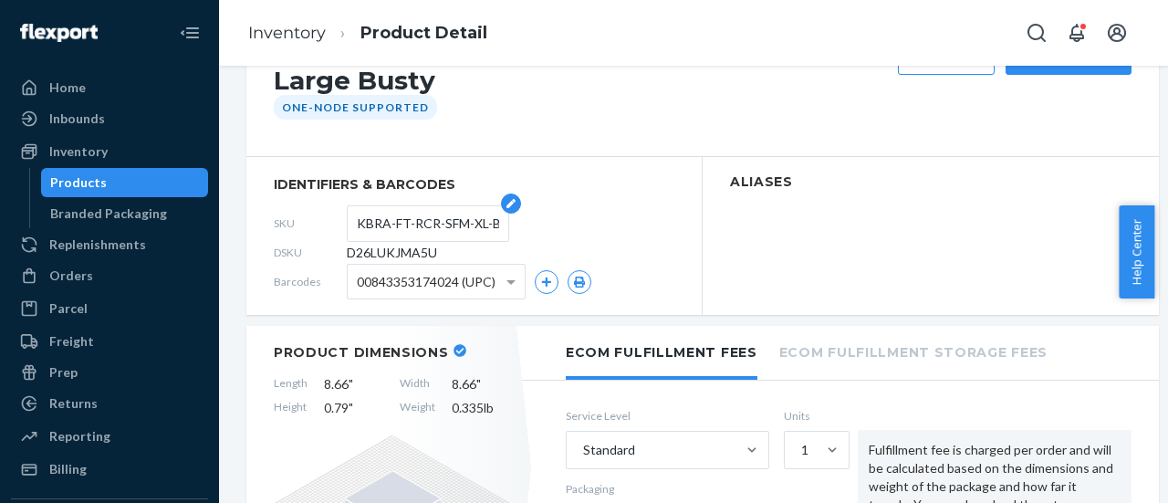
click at [376, 222] on input "KBRA-FT-RCR-SFM-XL-BTY" at bounding box center [428, 223] width 142 height 35
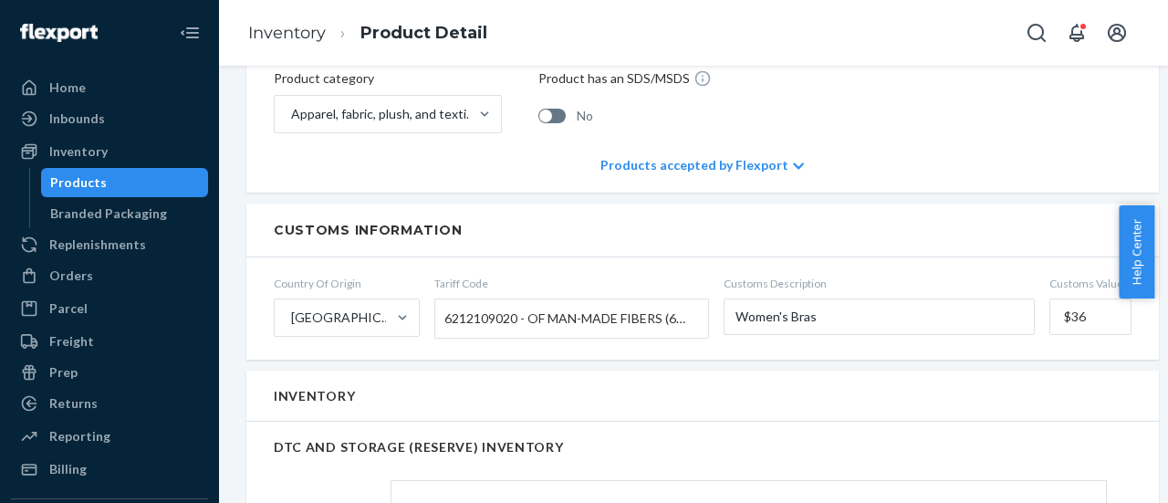
scroll to position [1187, 0]
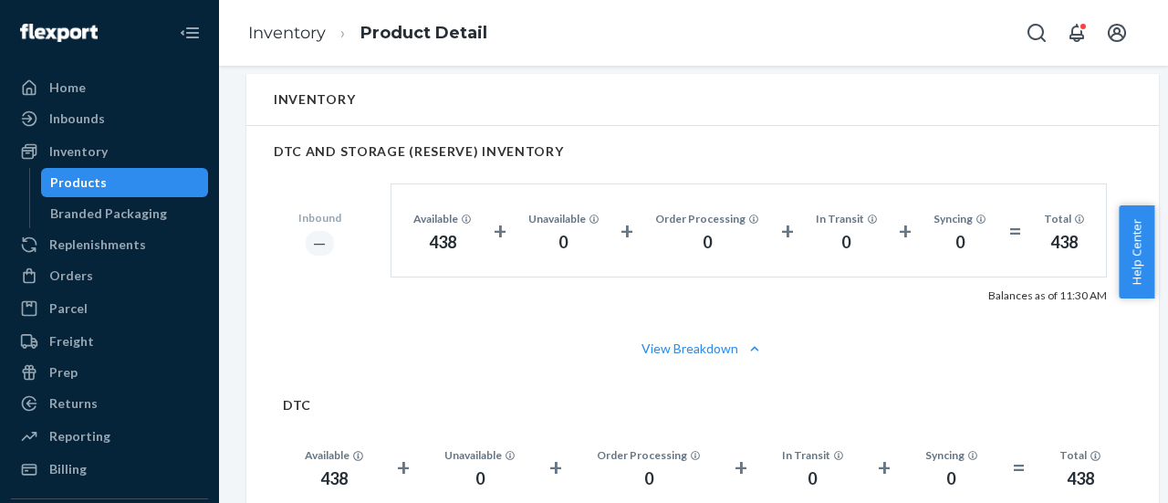
scroll to position [1095, 0]
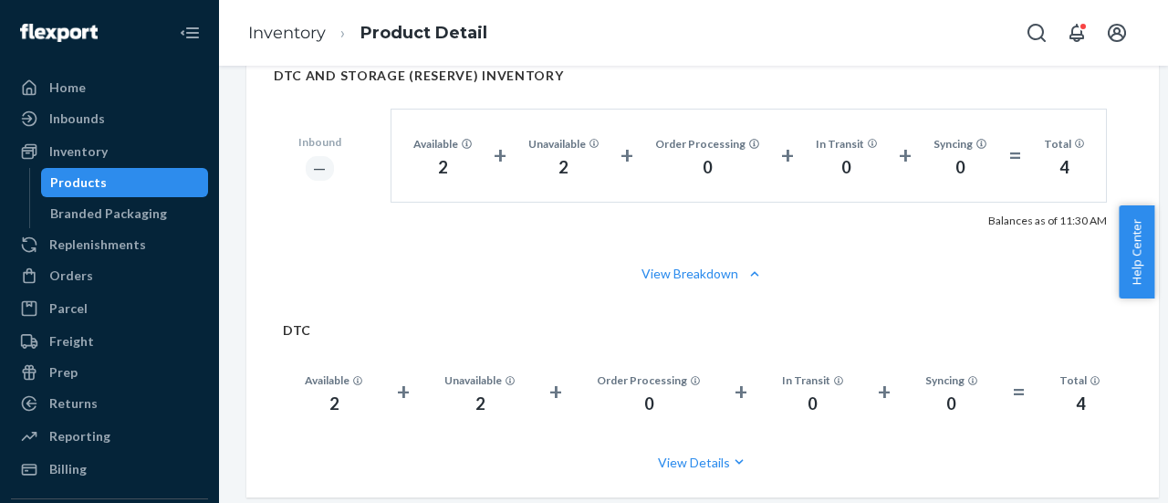
scroll to position [1278, 0]
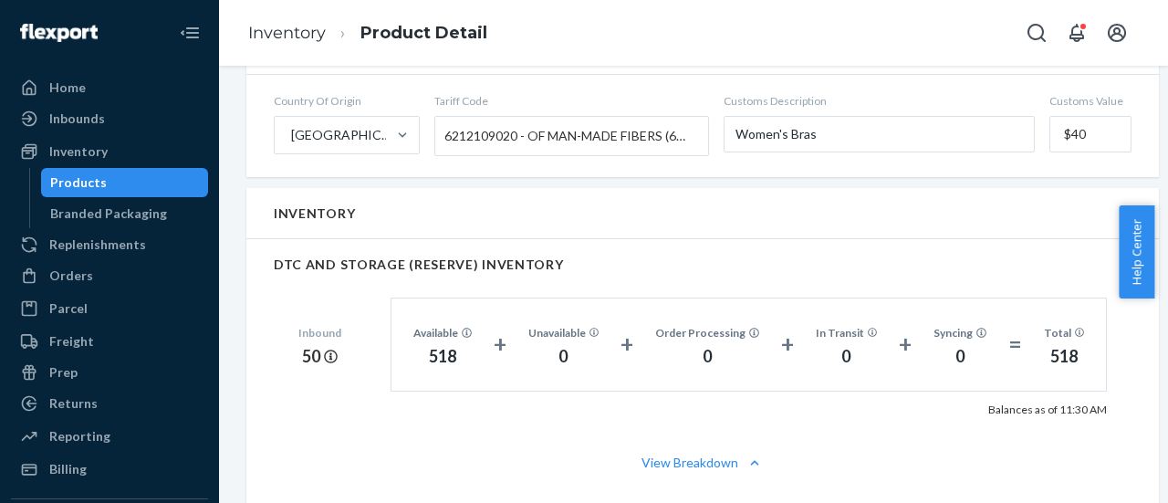
scroll to position [1095, 0]
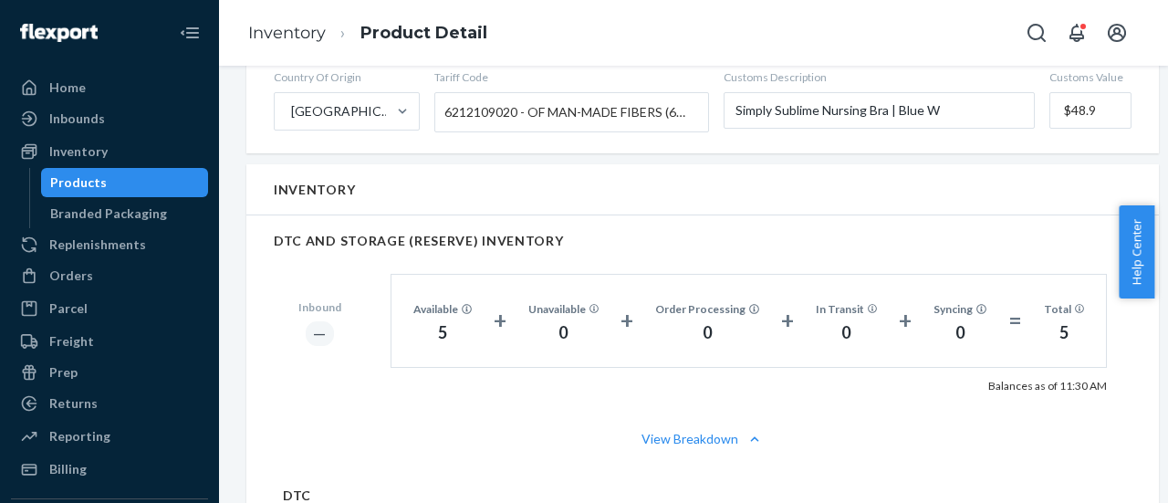
scroll to position [1187, 0]
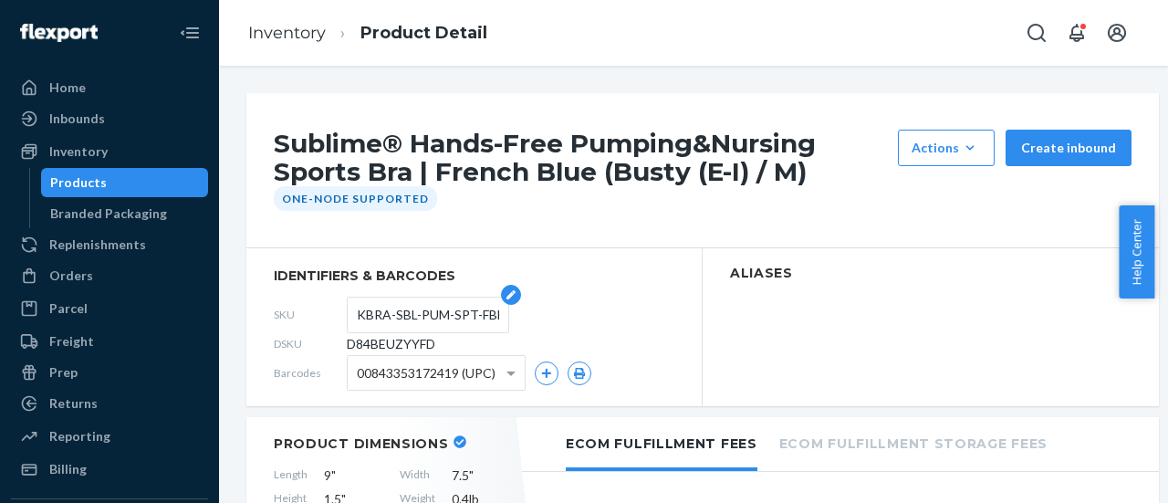
click at [405, 317] on input "KBRA-SBL-PUM-SPT-FBL-M-BTY" at bounding box center [428, 315] width 142 height 35
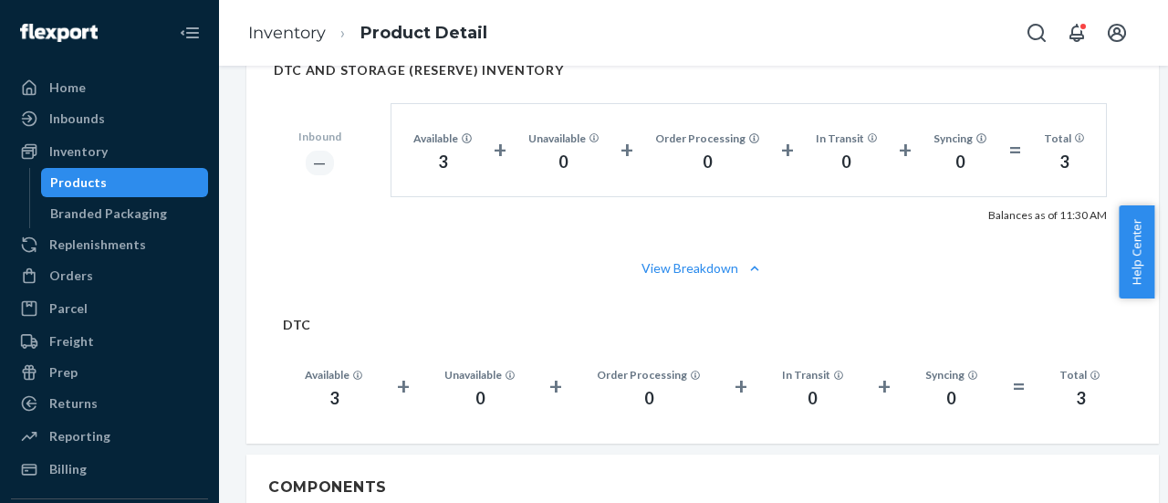
scroll to position [1095, 0]
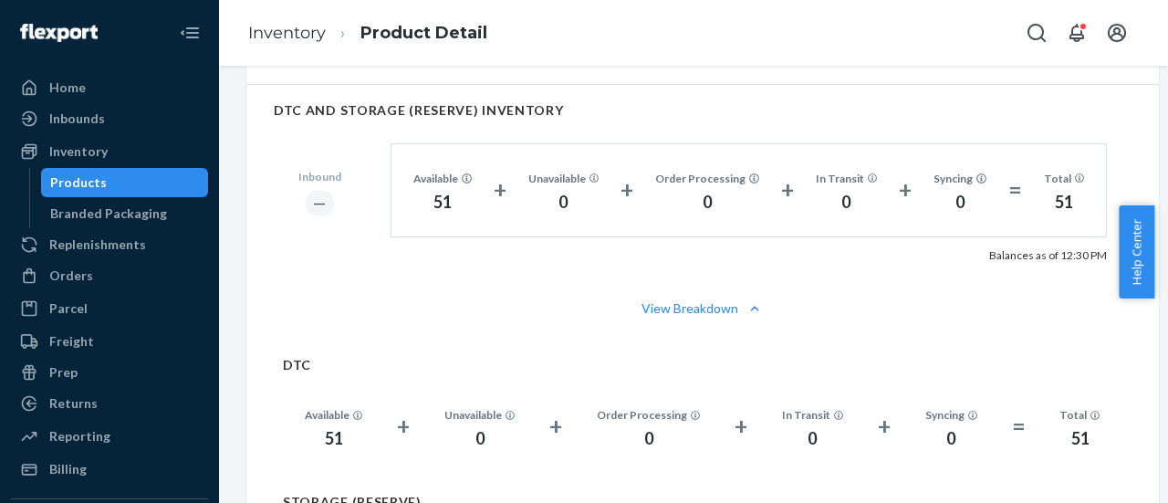
scroll to position [1095, 0]
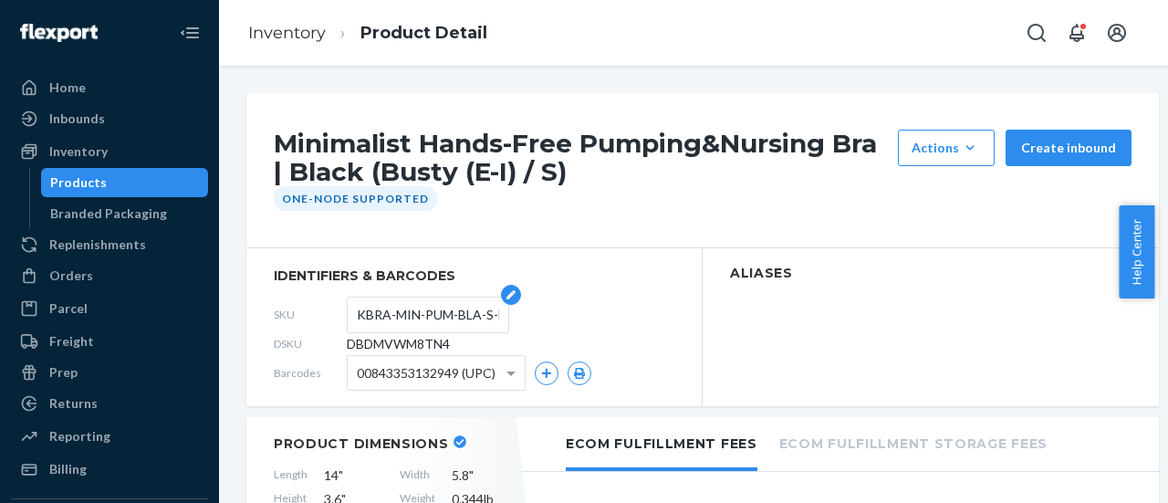
click at [394, 319] on input "KBRA-MIN-PUM-BLA-S-BTY" at bounding box center [428, 315] width 142 height 35
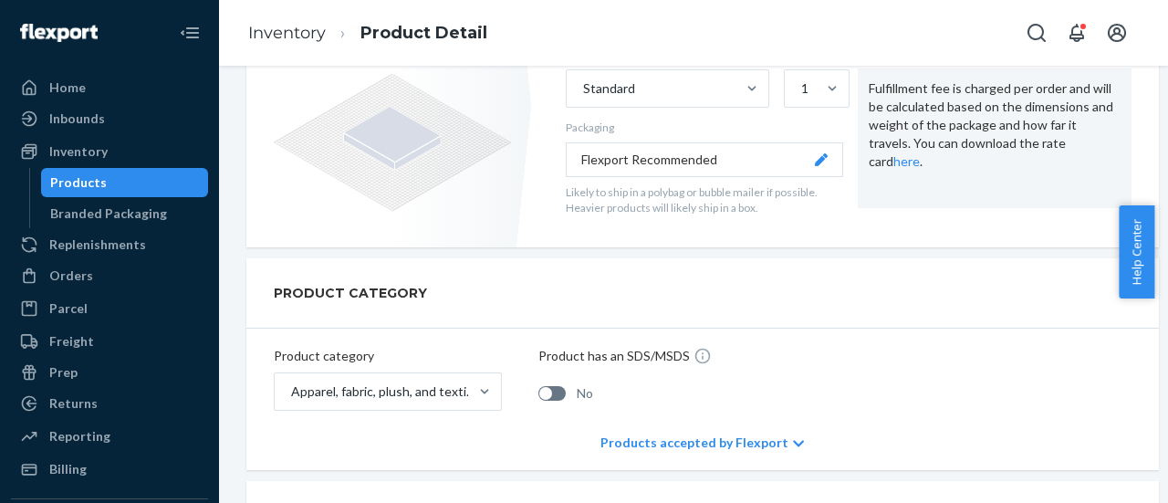
scroll to position [183, 0]
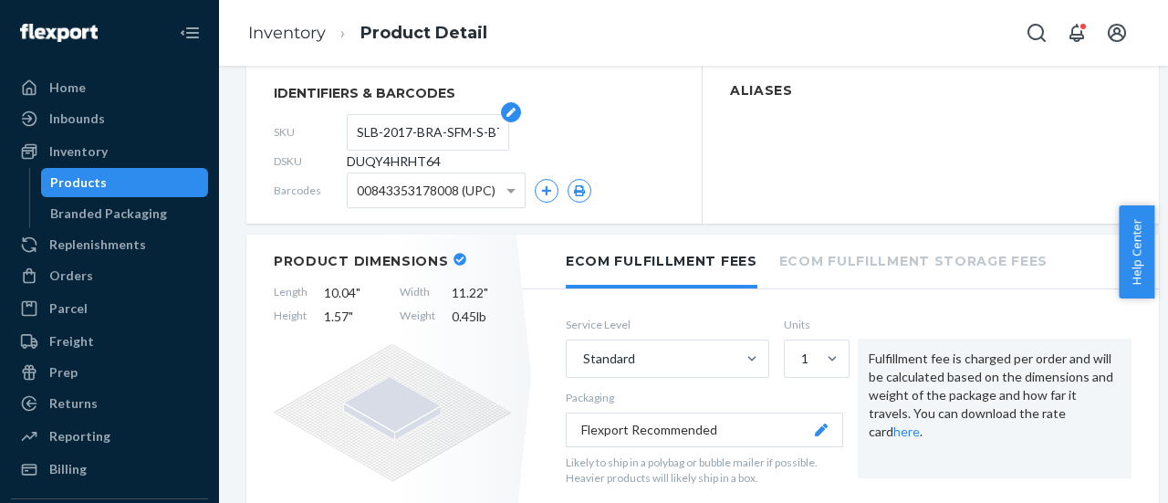
click at [410, 128] on input "SLB-2017-BRA-SFM-S-BTY" at bounding box center [428, 132] width 142 height 35
click at [410, 127] on input "SLB-2017-BRA-SFM-S-BTY" at bounding box center [428, 132] width 142 height 35
click at [410, 126] on input "SLB-2017-BRA-SFM-S-BTY" at bounding box center [428, 132] width 142 height 35
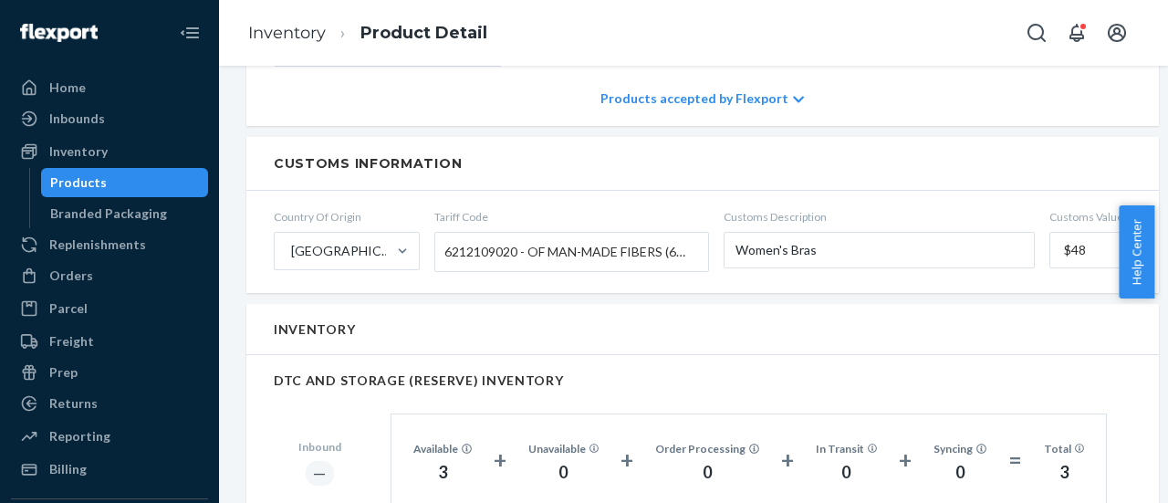
scroll to position [1004, 0]
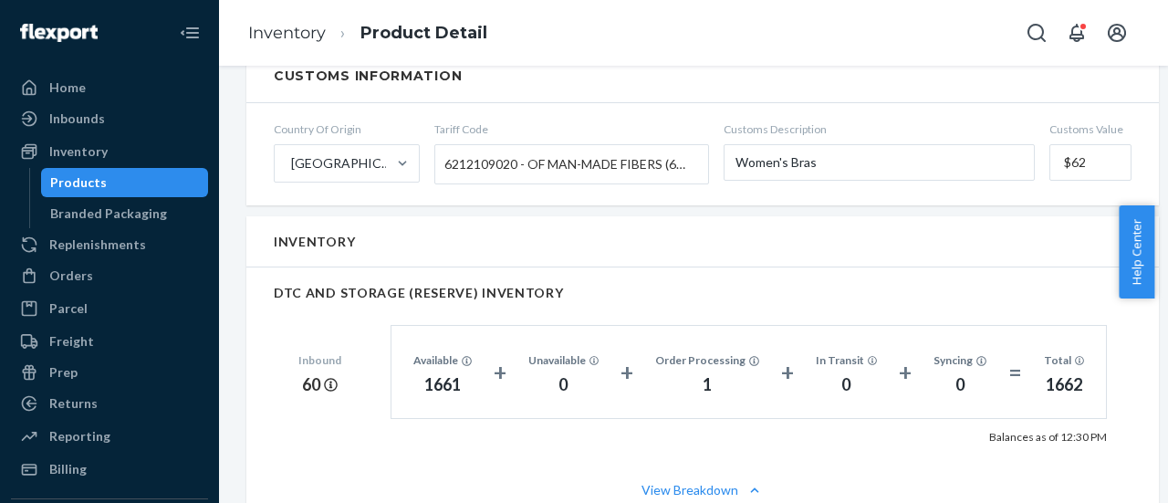
scroll to position [1095, 0]
